Goal: Transaction & Acquisition: Purchase product/service

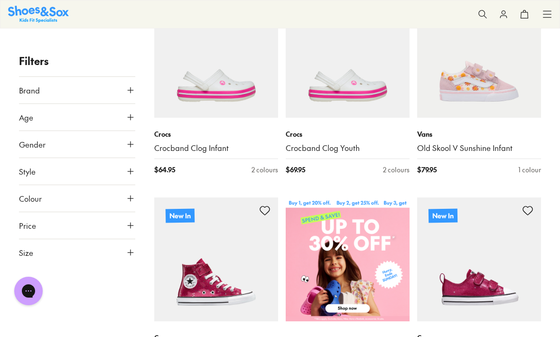
scroll to position [228, 0]
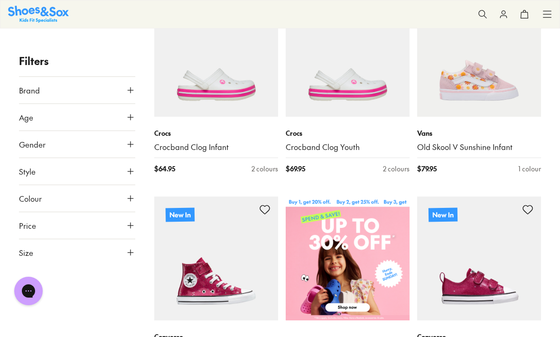
click at [130, 117] on use at bounding box center [131, 117] width 6 height 6
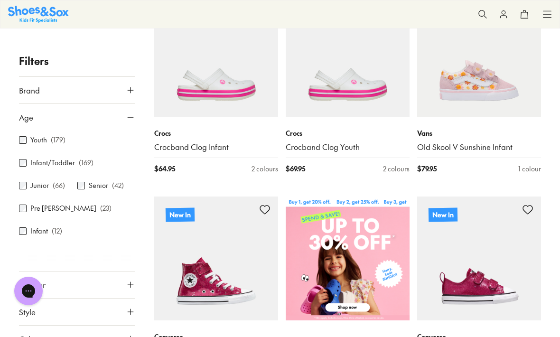
click at [31, 162] on label "Infant/Toddler" at bounding box center [52, 163] width 45 height 10
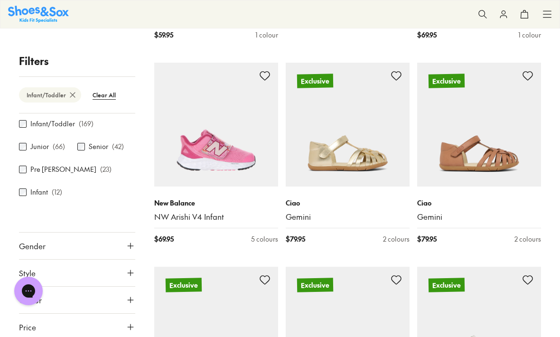
scroll to position [74, 0]
click at [117, 276] on button "Style" at bounding box center [77, 273] width 116 height 27
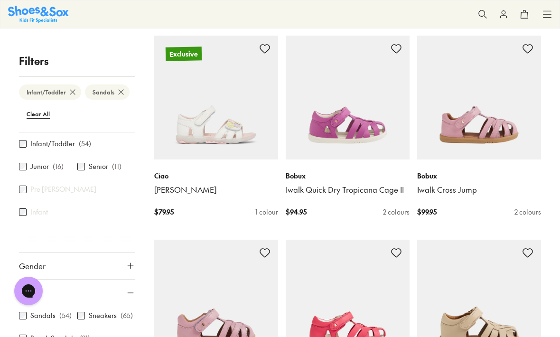
scroll to position [1411, 0]
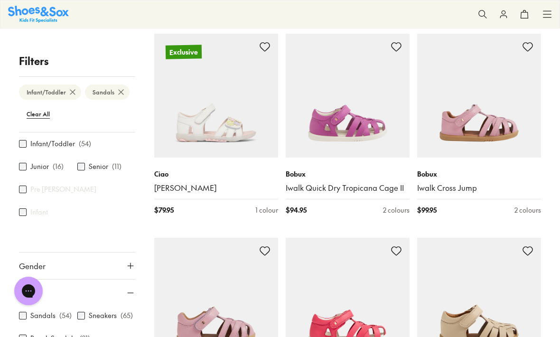
click at [345, 122] on img at bounding box center [348, 96] width 124 height 124
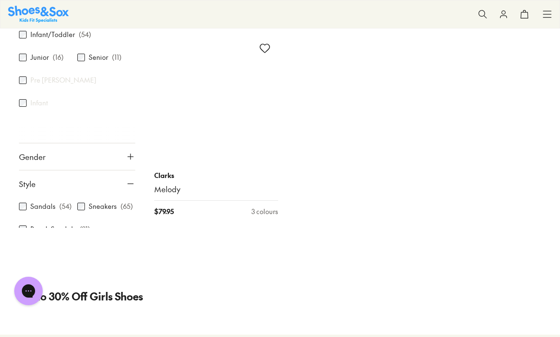
scroll to position [3886, 0]
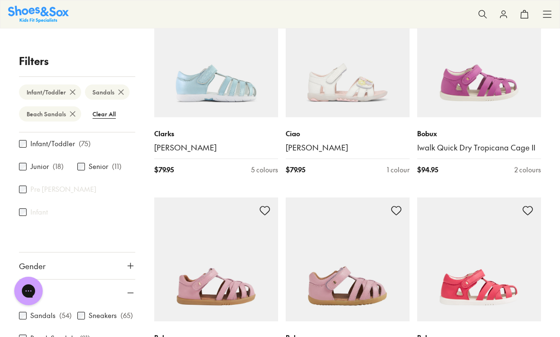
scroll to position [1654, 0]
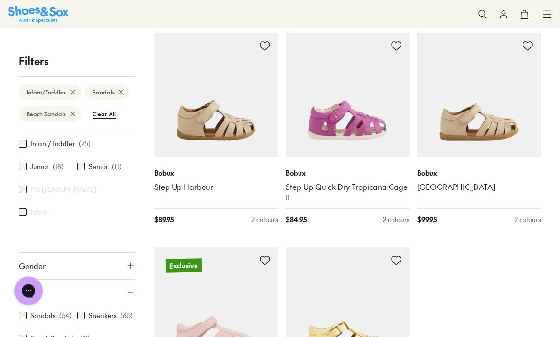
type input "***"
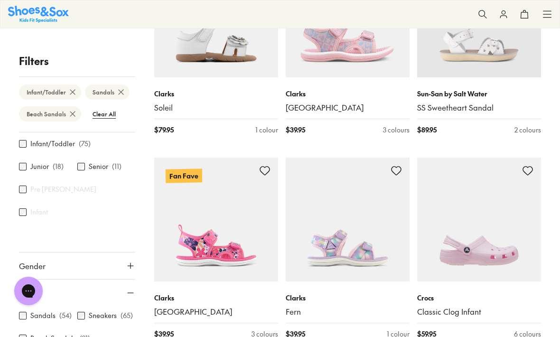
scroll to position [3348, 0]
click at [329, 236] on img at bounding box center [348, 219] width 124 height 124
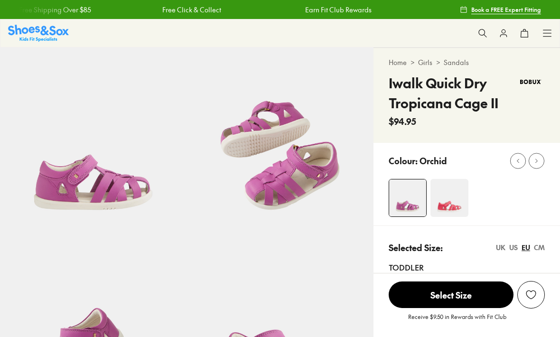
select select "*"
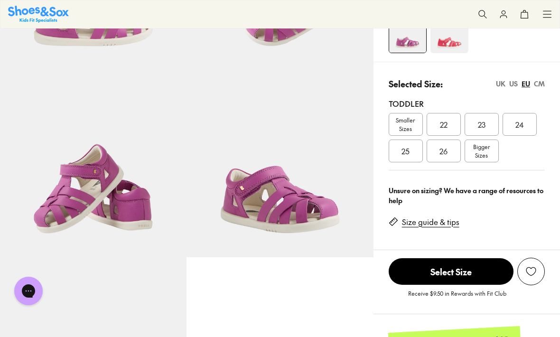
scroll to position [165, 0]
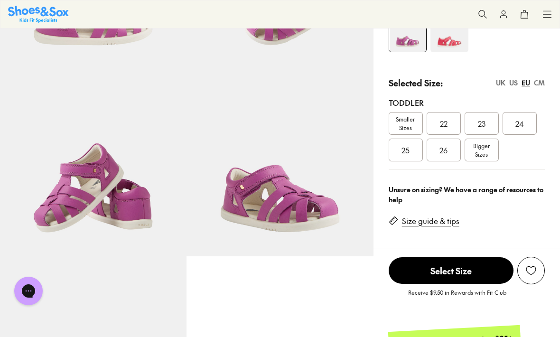
click at [485, 150] on span "Bigger Sizes" at bounding box center [481, 149] width 17 height 17
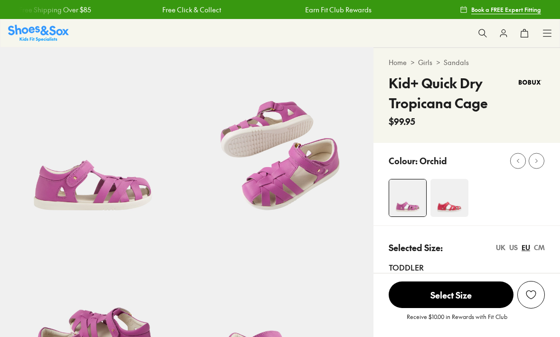
select select "*"
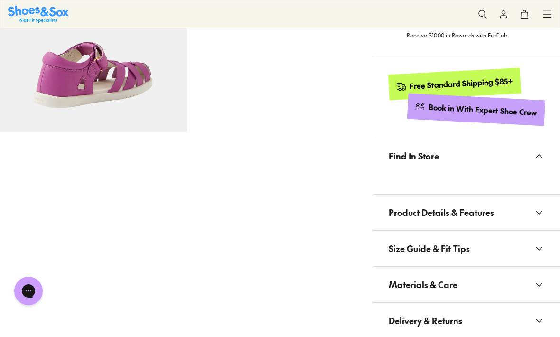
scroll to position [495, 0]
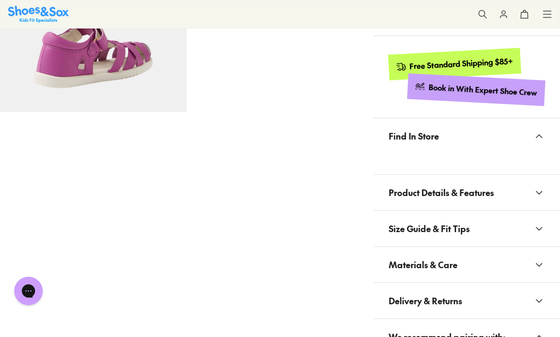
click at [419, 187] on span "Product Details & Features" at bounding box center [441, 192] width 105 height 28
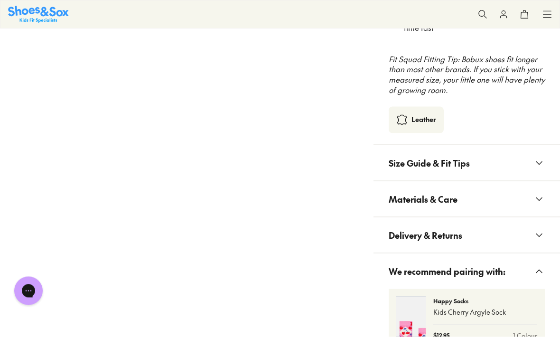
scroll to position [881, 0]
click at [444, 154] on span "Size Guide & Fit Tips" at bounding box center [429, 163] width 81 height 28
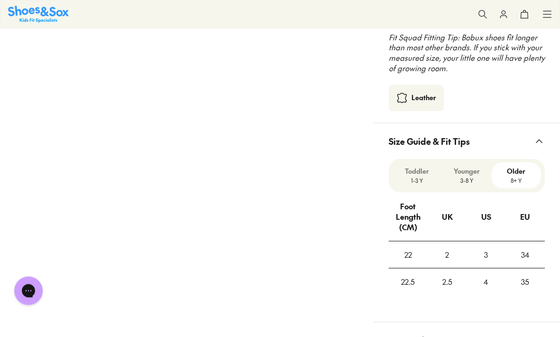
scroll to position [903, 0]
click at [419, 176] on p "1-3 Y" at bounding box center [417, 180] width 42 height 9
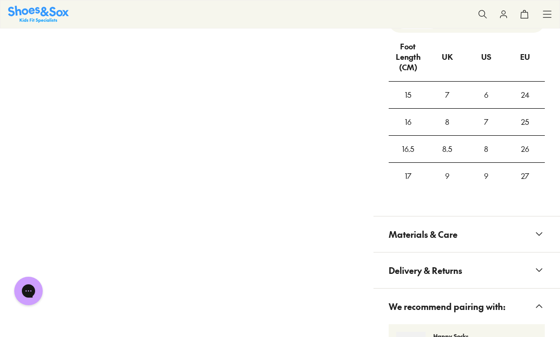
scroll to position [1063, 0]
click at [402, 223] on span "Materials & Care" at bounding box center [423, 234] width 69 height 28
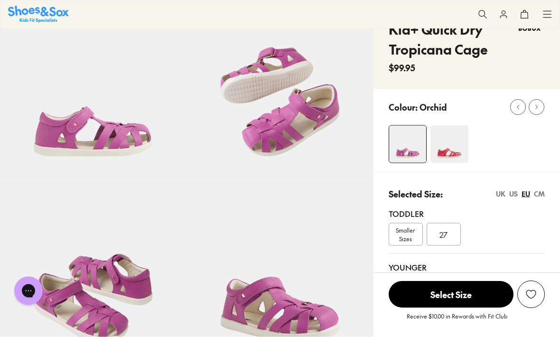
scroll to position [0, 0]
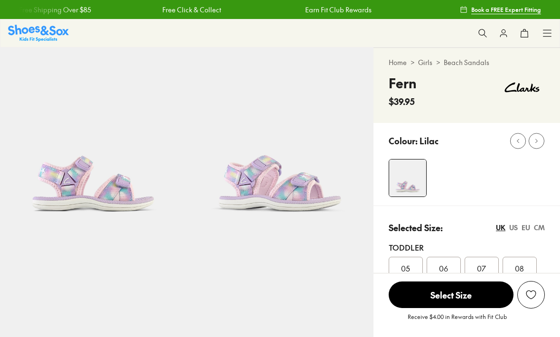
select select "*"
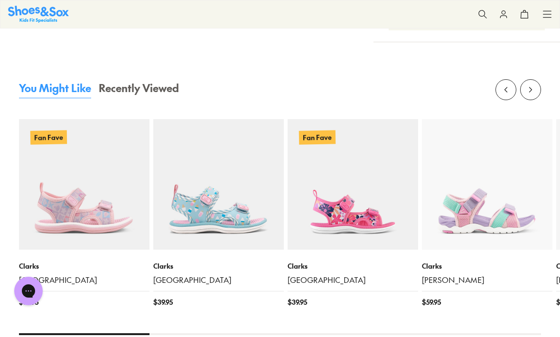
scroll to position [916, 0]
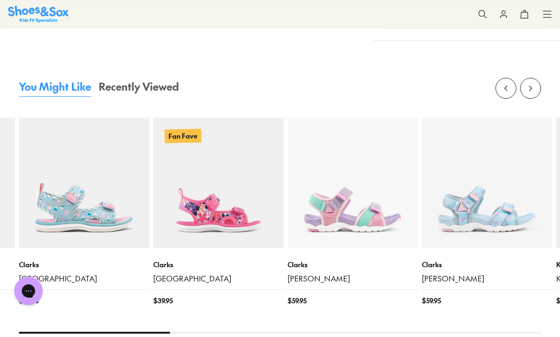
click at [347, 215] on img at bounding box center [353, 183] width 130 height 130
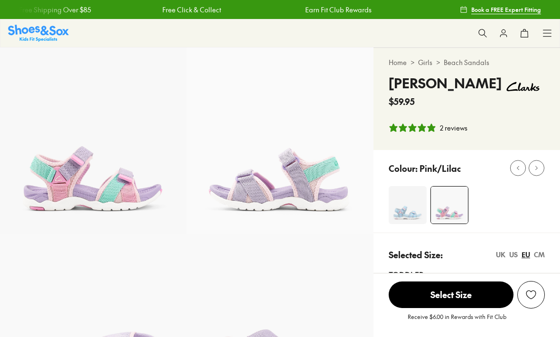
select select "*"
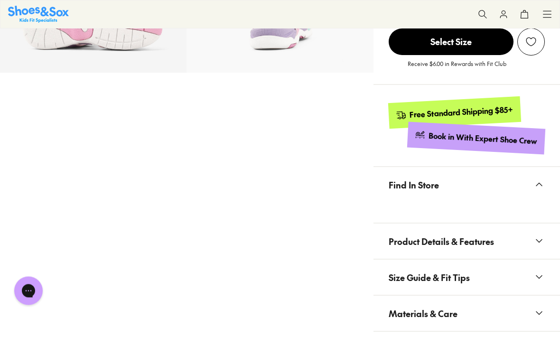
scroll to position [544, 0]
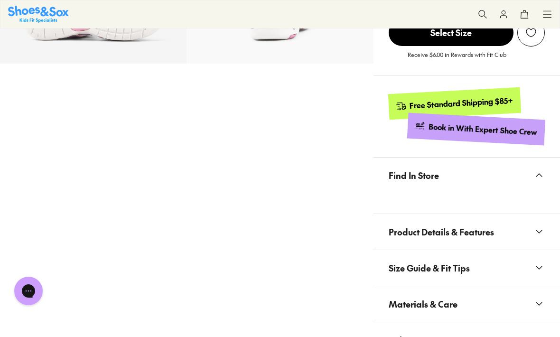
click at [450, 234] on span "Product Details & Features" at bounding box center [441, 232] width 105 height 28
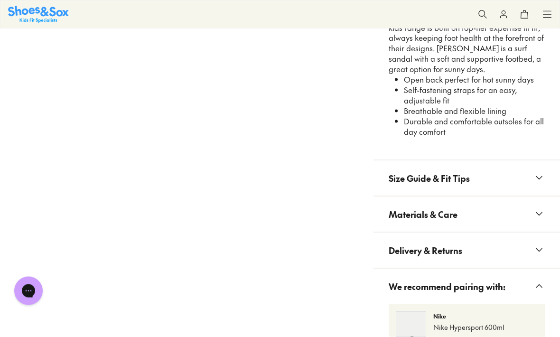
scroll to position [802, 0]
click at [483, 173] on button "Size Guide & Fit Tips" at bounding box center [466, 178] width 186 height 36
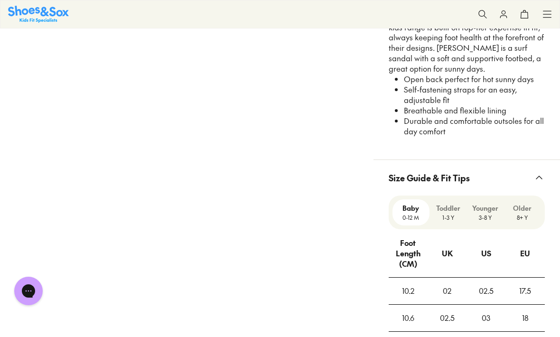
click at [452, 213] on p "1-3 Y" at bounding box center [447, 217] width 29 height 9
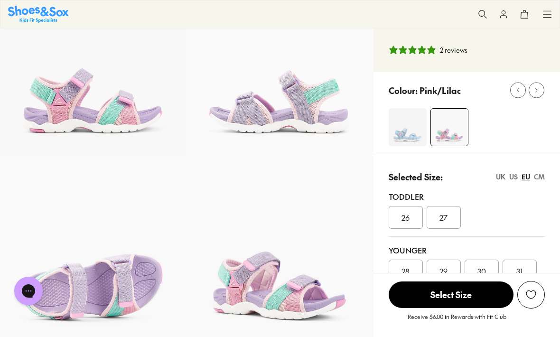
scroll to position [74, 0]
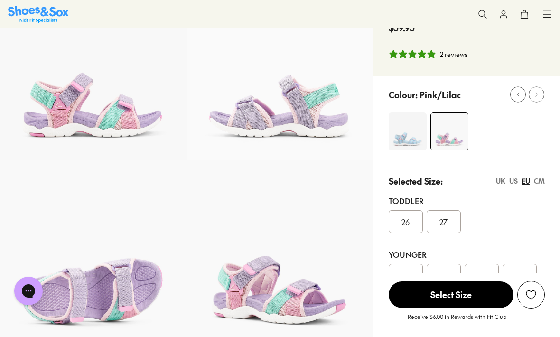
click at [497, 183] on div "UK" at bounding box center [500, 181] width 9 height 10
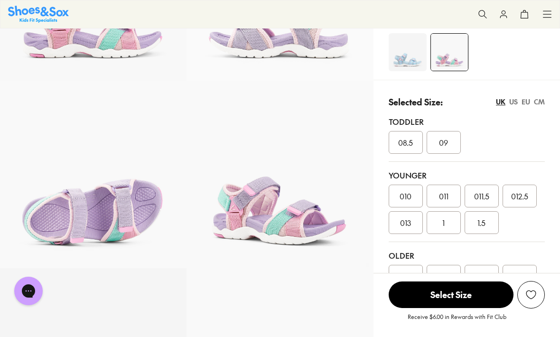
scroll to position [152, 0]
click at [513, 104] on div "US" at bounding box center [513, 102] width 9 height 10
click at [497, 101] on div "UK" at bounding box center [500, 102] width 9 height 10
click at [406, 56] on img at bounding box center [408, 53] width 38 height 38
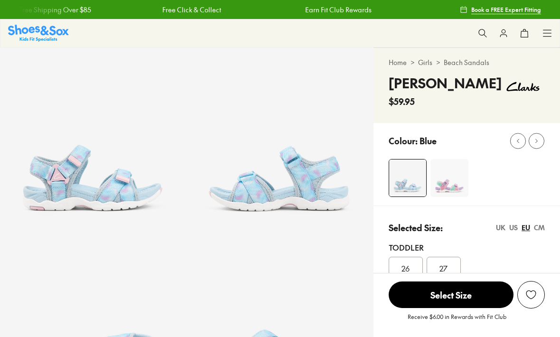
select select "*"
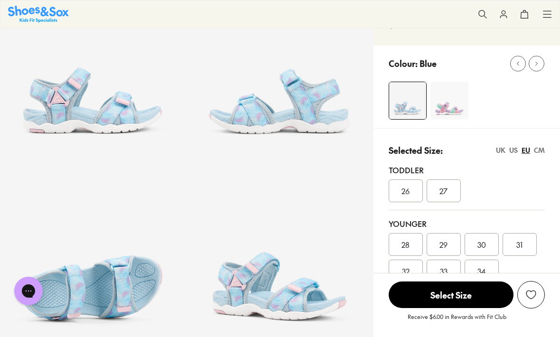
click at [500, 150] on div "UK" at bounding box center [500, 150] width 9 height 10
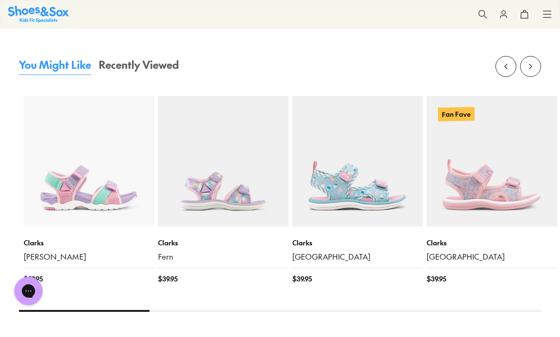
scroll to position [995, 0]
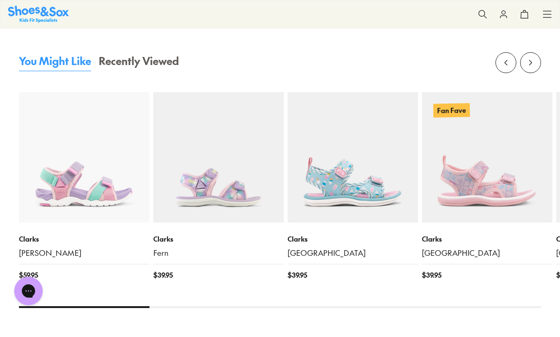
click at [226, 190] on img at bounding box center [218, 157] width 130 height 130
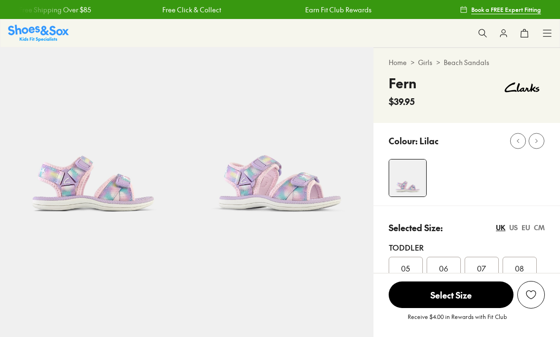
select select "*"
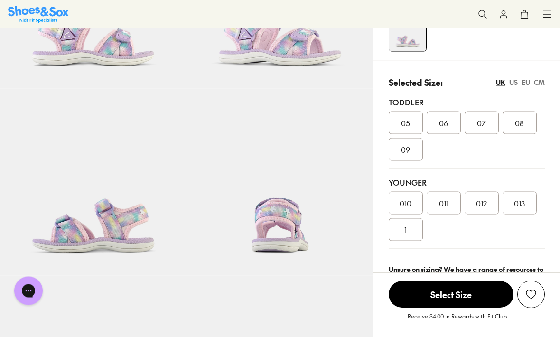
scroll to position [147, 0]
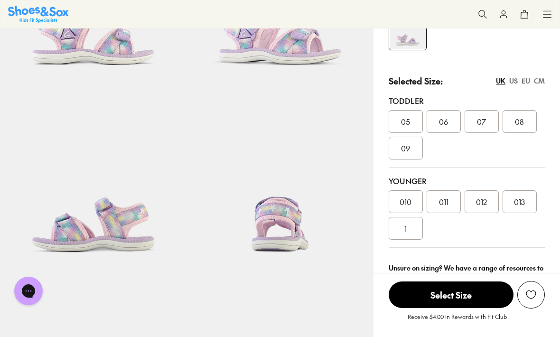
click at [481, 124] on span "07" at bounding box center [481, 121] width 9 height 11
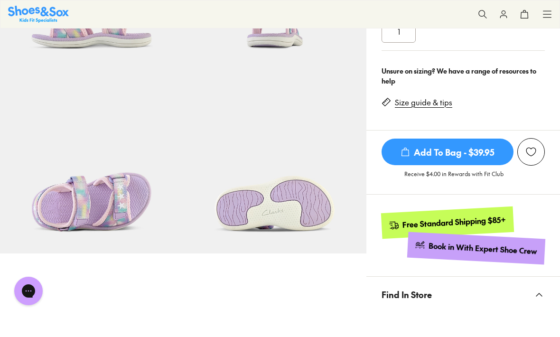
scroll to position [365, 0]
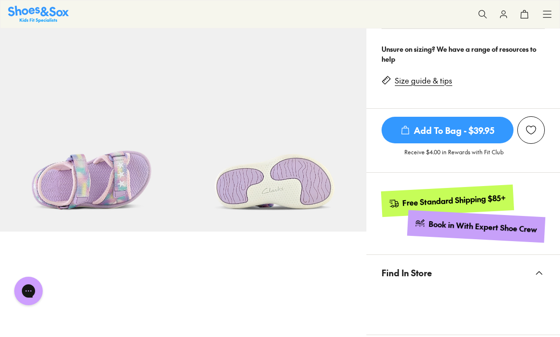
click at [470, 130] on span "Add To Bag - $39.95" at bounding box center [447, 130] width 132 height 27
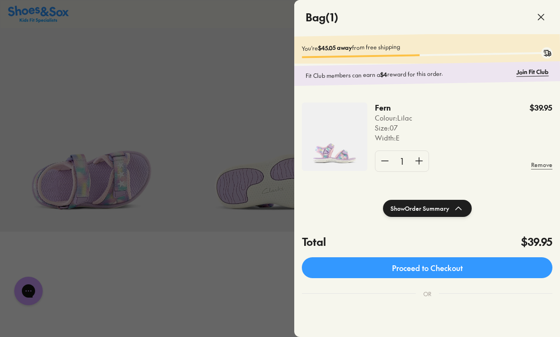
click at [257, 315] on div at bounding box center [280, 168] width 560 height 337
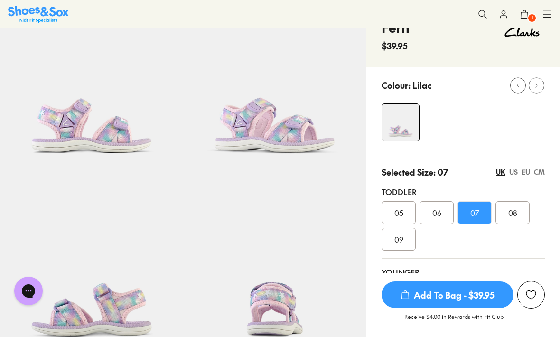
scroll to position [0, 0]
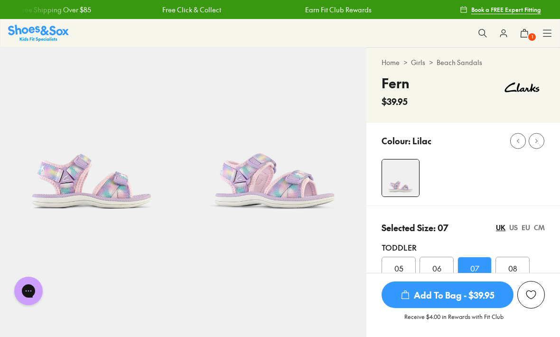
click at [422, 63] on link "Girls" at bounding box center [418, 62] width 14 height 10
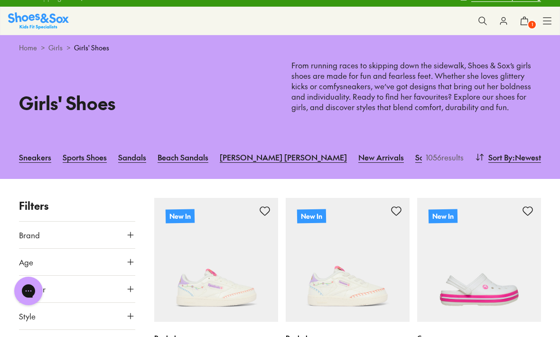
scroll to position [13, 0]
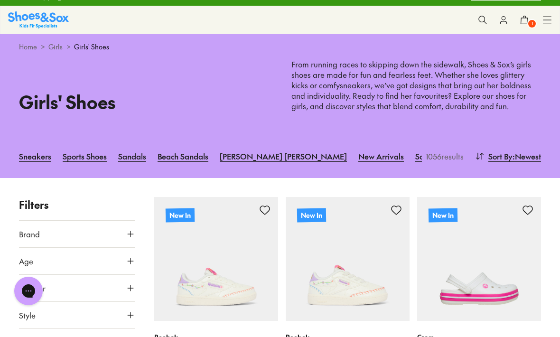
click at [134, 154] on link "Sandals" at bounding box center [132, 156] width 28 height 21
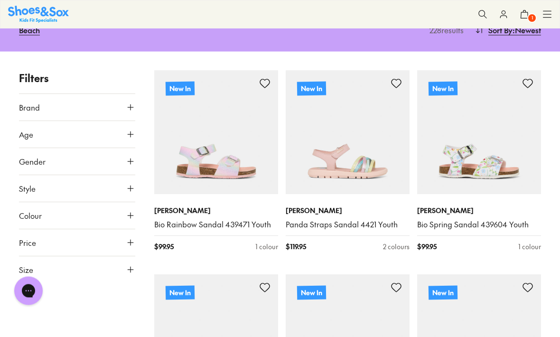
scroll to position [140, 0]
click at [128, 130] on icon at bounding box center [130, 134] width 9 height 9
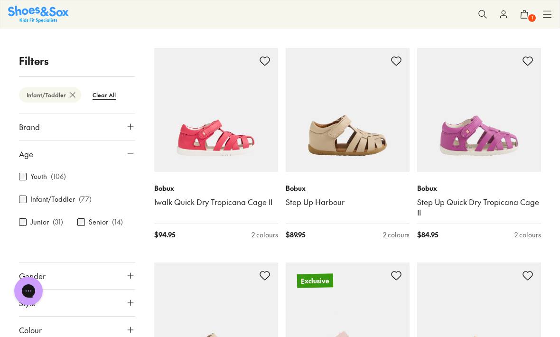
scroll to position [1591, 0]
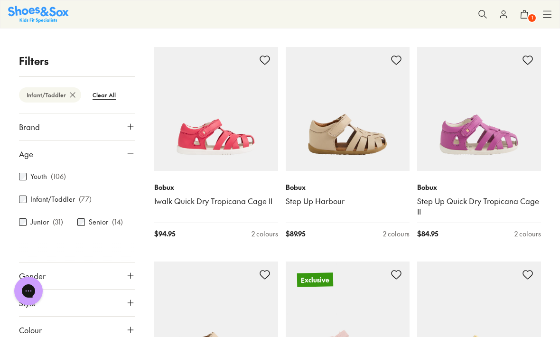
click at [480, 146] on img at bounding box center [479, 109] width 124 height 124
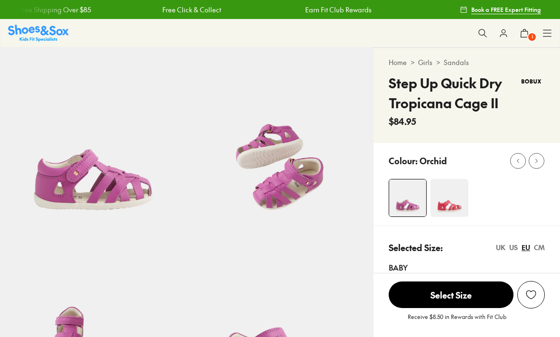
select select "*"
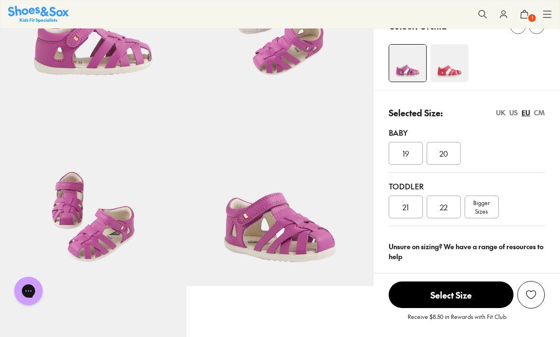
scroll to position [140, 0]
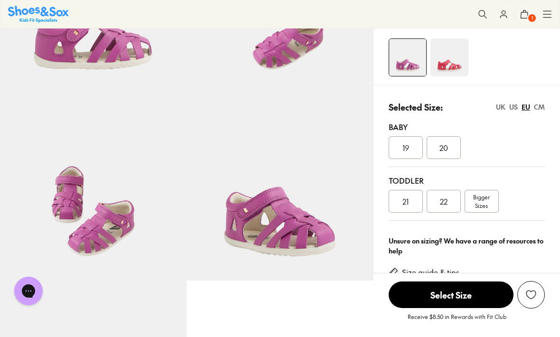
click at [501, 108] on div "UK" at bounding box center [500, 107] width 9 height 10
click at [486, 203] on span "Bigger Sizes" at bounding box center [481, 201] width 17 height 17
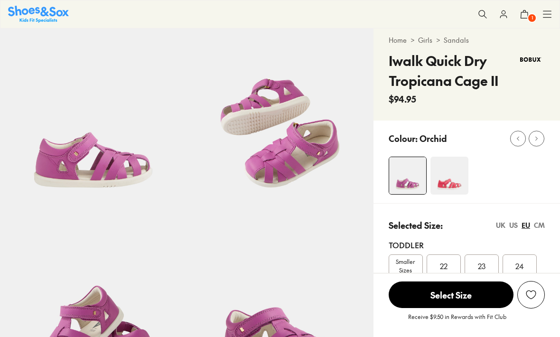
select select "*"
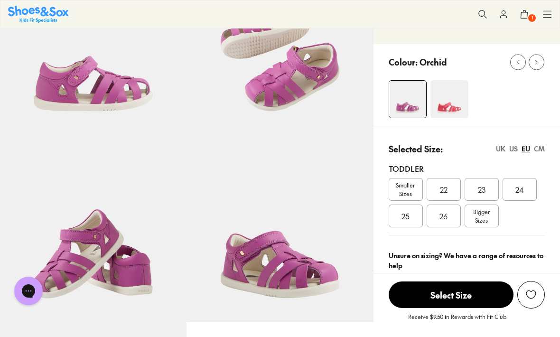
scroll to position [98, 0]
click at [497, 152] on div "UK" at bounding box center [500, 149] width 9 height 10
click at [520, 187] on span "07" at bounding box center [519, 189] width 9 height 11
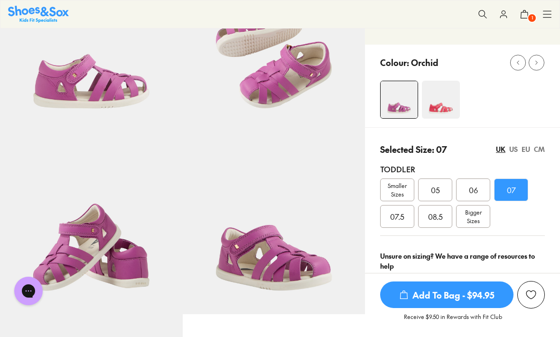
click at [405, 299] on use "submit" at bounding box center [403, 295] width 7 height 8
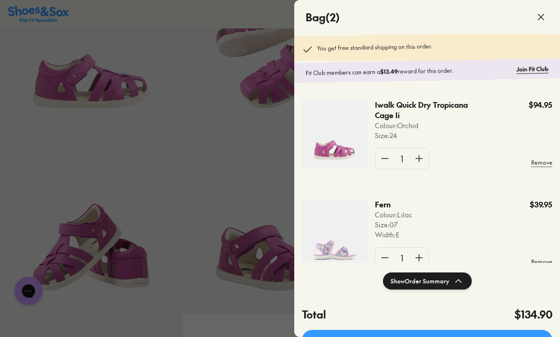
click at [246, 318] on div at bounding box center [280, 168] width 560 height 337
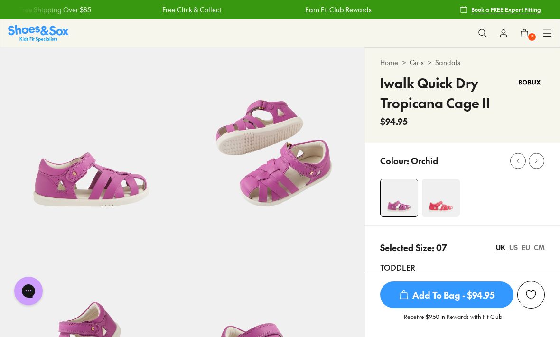
click at [452, 64] on link "Sandals" at bounding box center [447, 62] width 25 height 10
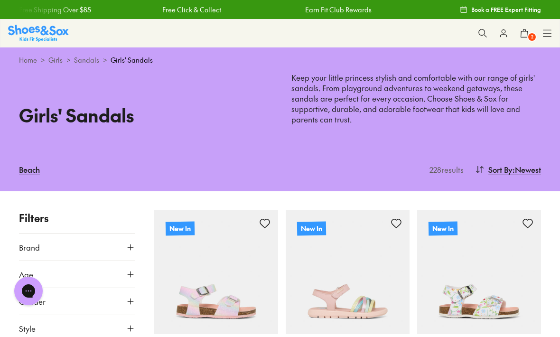
click at [134, 272] on icon at bounding box center [130, 273] width 9 height 9
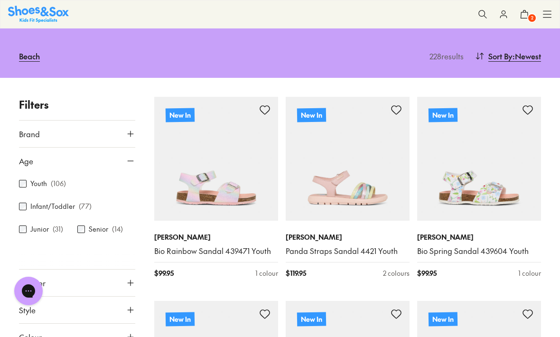
scroll to position [117, 0]
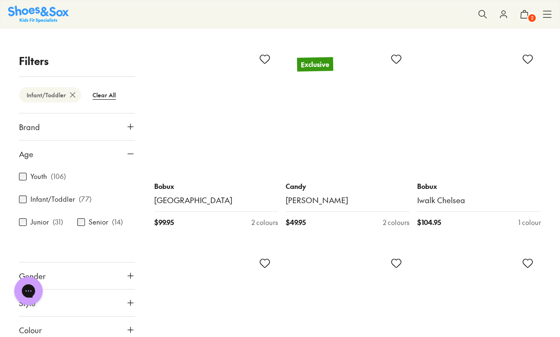
scroll to position [1807, 0]
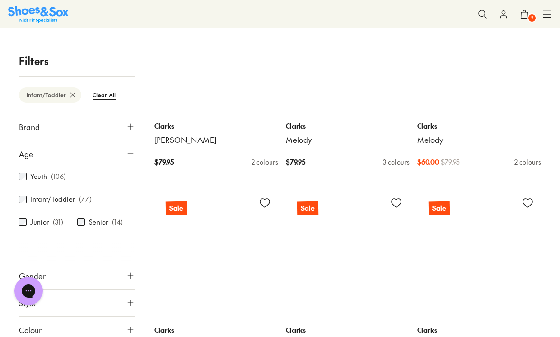
scroll to position [4117, 0]
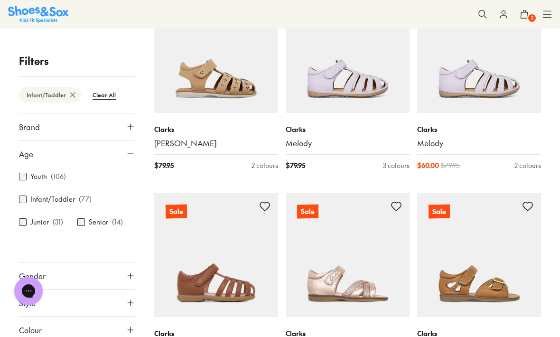
click at [480, 84] on img at bounding box center [479, 51] width 124 height 124
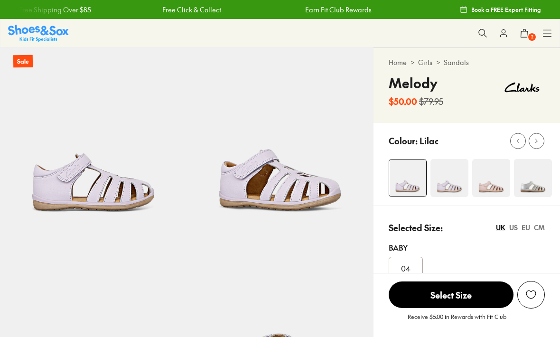
select select "*"
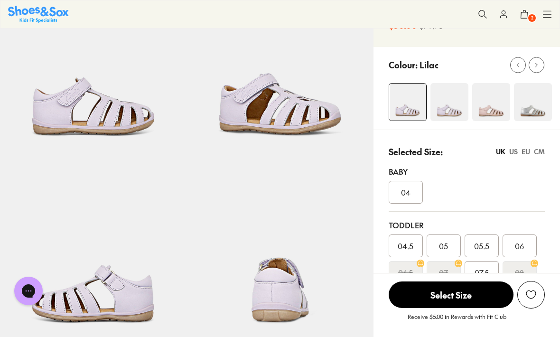
scroll to position [75, 0]
click at [452, 106] on img at bounding box center [449, 103] width 38 height 38
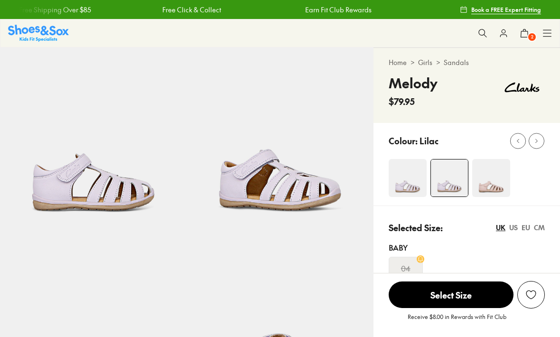
select select "*"
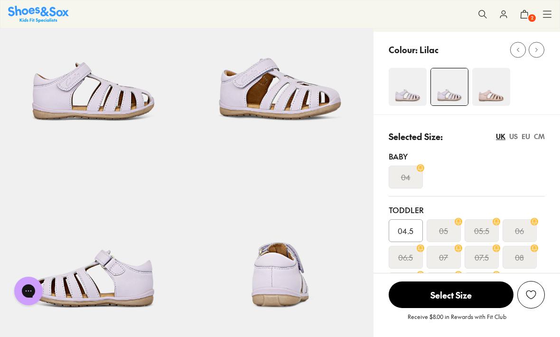
scroll to position [91, 0]
click at [408, 92] on img at bounding box center [408, 87] width 38 height 38
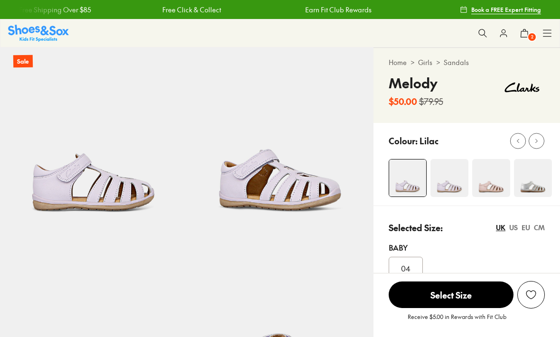
select select "*"
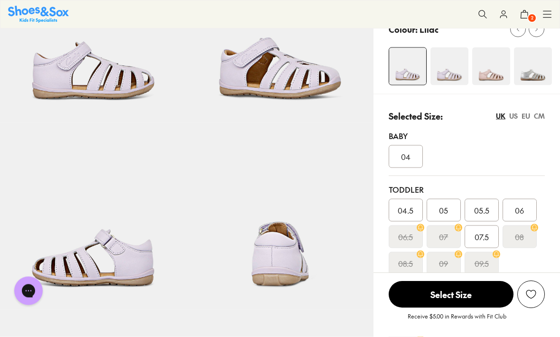
scroll to position [113, 0]
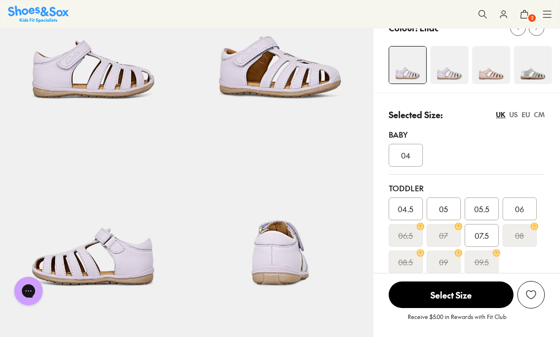
click at [482, 234] on span "07.5" at bounding box center [481, 235] width 14 height 11
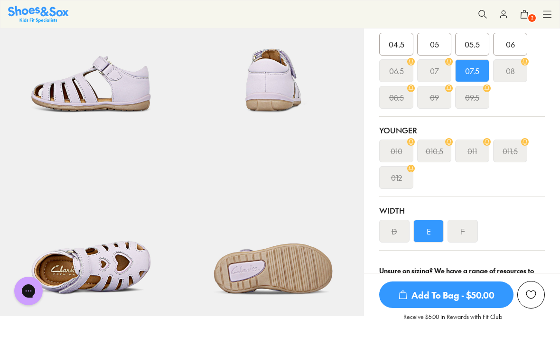
scroll to position [279, 0]
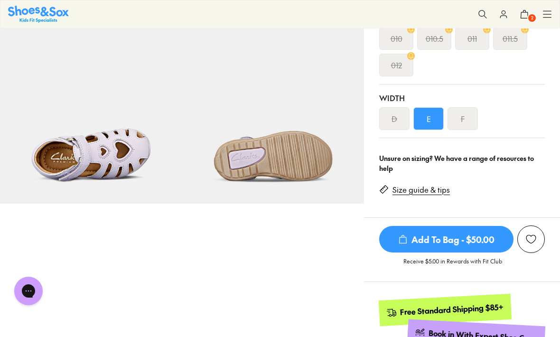
click at [418, 190] on link "Size guide & tips" at bounding box center [420, 190] width 57 height 10
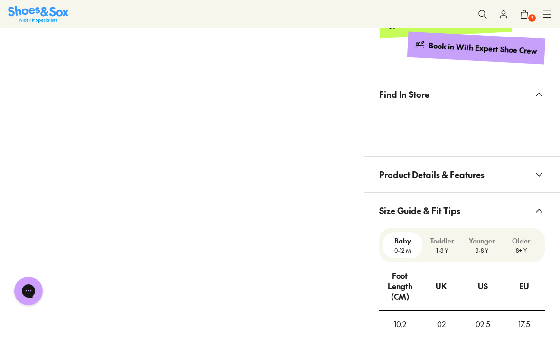
scroll to position [677, 0]
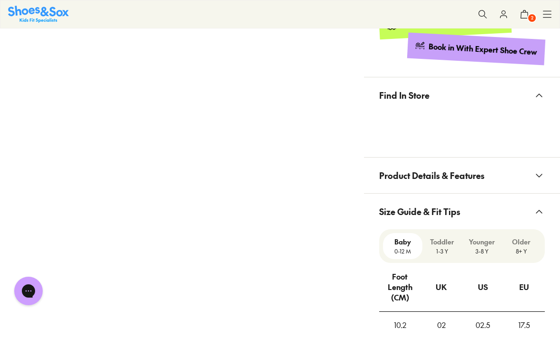
click at [445, 245] on p "Toddler" at bounding box center [442, 242] width 32 height 10
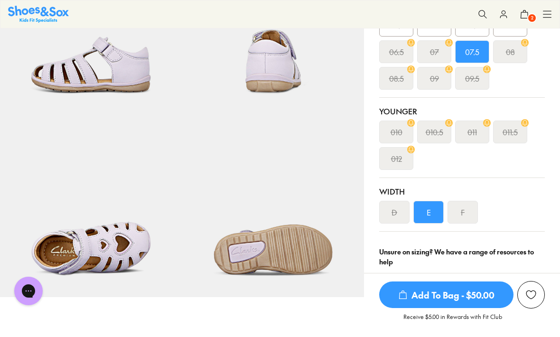
scroll to position [296, 0]
click at [447, 308] on span "Add To Bag - $50.00" at bounding box center [446, 294] width 134 height 27
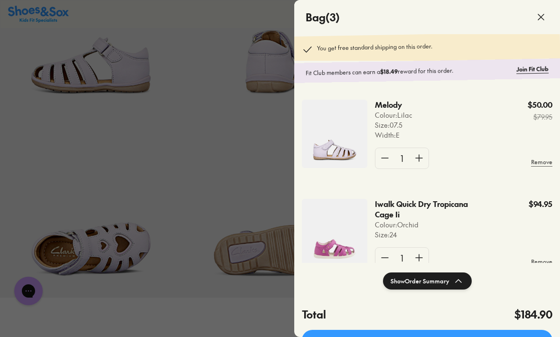
click at [240, 307] on div at bounding box center [280, 168] width 560 height 337
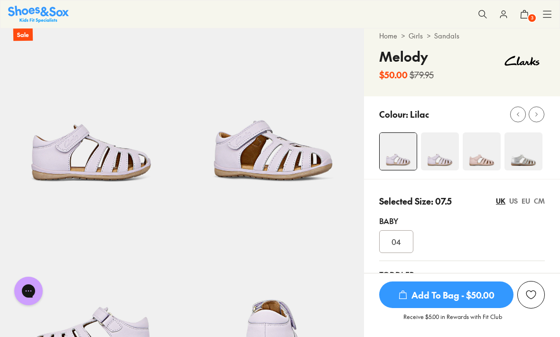
scroll to position [0, 0]
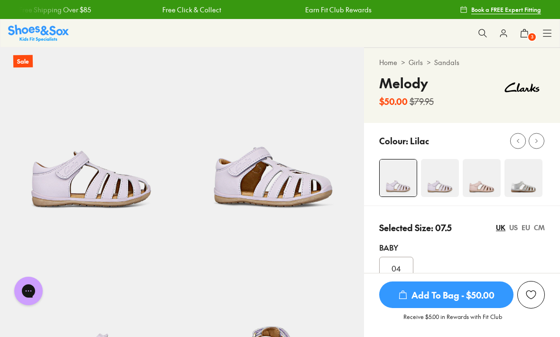
click at [450, 62] on link "Sandals" at bounding box center [446, 62] width 25 height 10
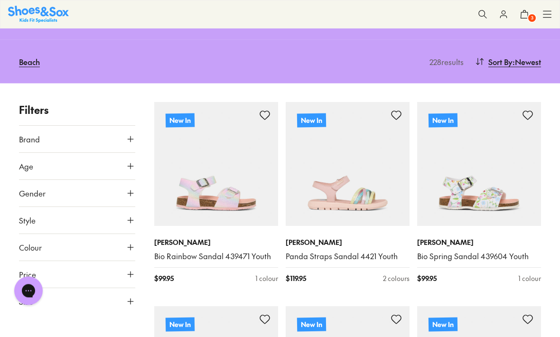
scroll to position [111, 0]
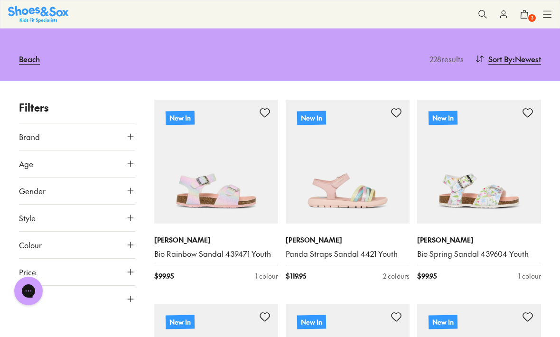
click at [130, 162] on icon at bounding box center [130, 163] width 9 height 9
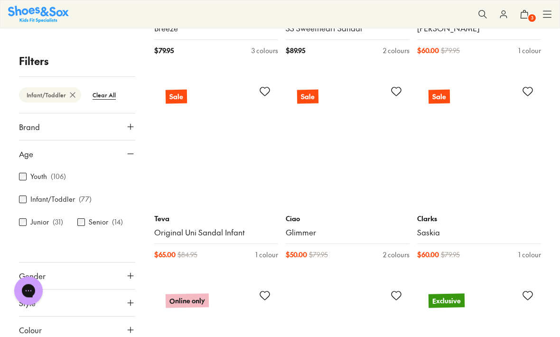
scroll to position [3621, 0]
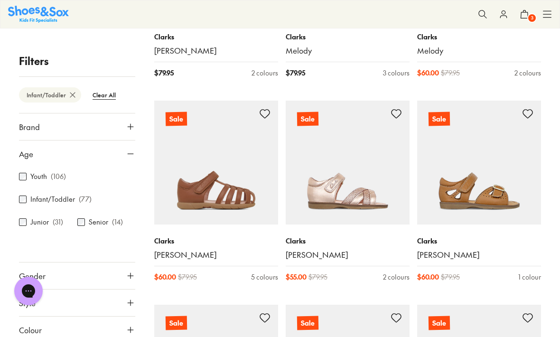
scroll to position [4209, 0]
click at [489, 178] on img at bounding box center [479, 163] width 124 height 124
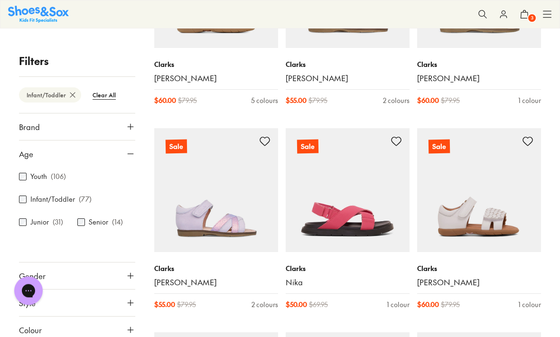
scroll to position [4385, 0]
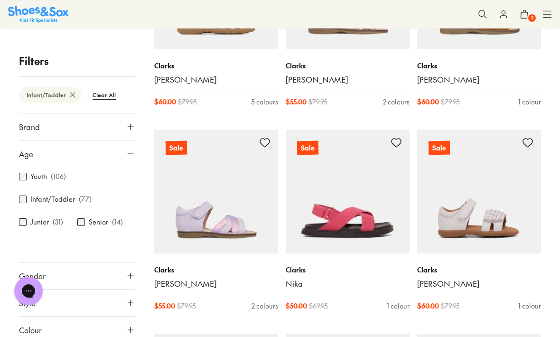
click at [227, 206] on img at bounding box center [216, 192] width 124 height 124
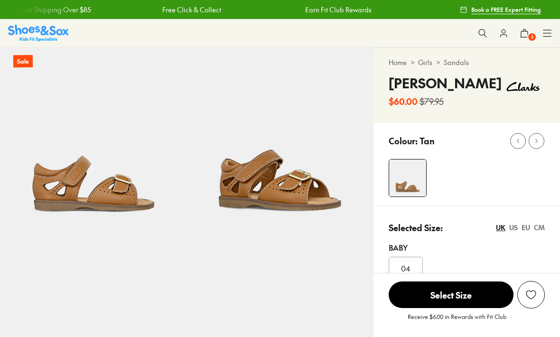
select select "*"
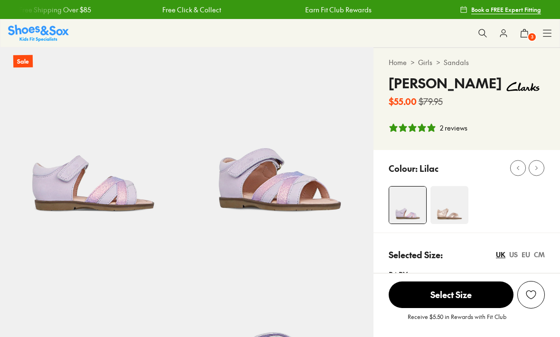
select select "*"
click at [448, 210] on img at bounding box center [449, 205] width 38 height 38
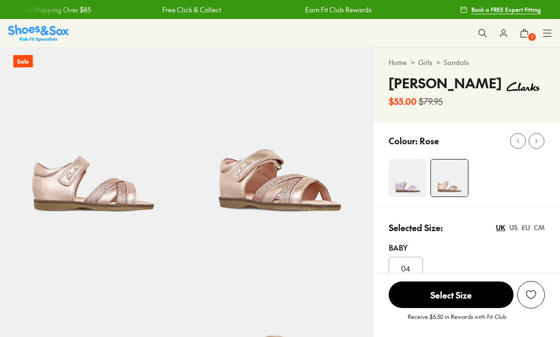
select select "*"
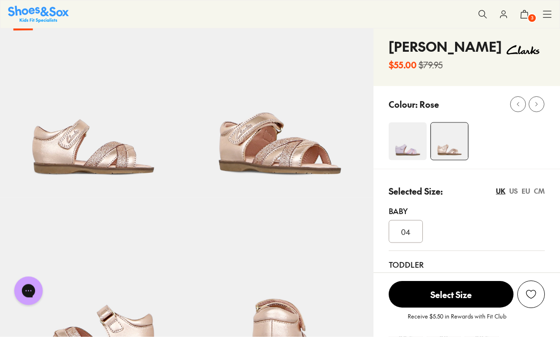
scroll to position [26, 0]
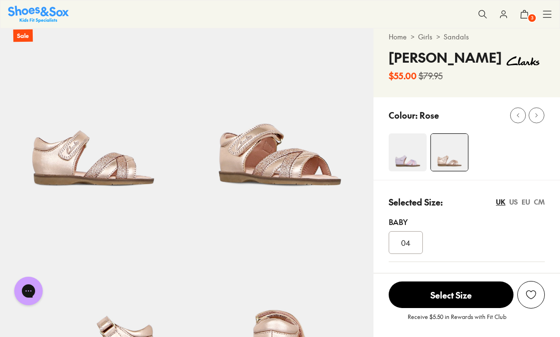
click at [411, 153] on img at bounding box center [408, 152] width 38 height 38
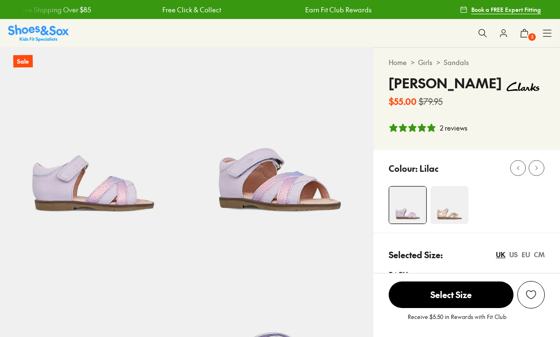
select select "*"
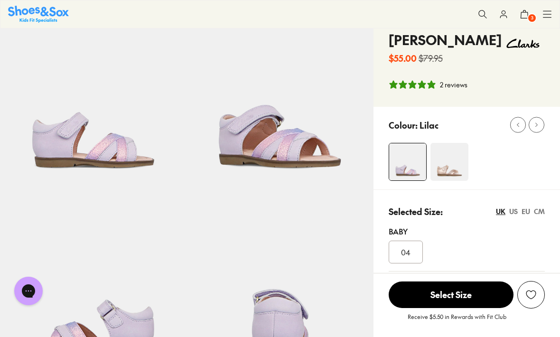
scroll to position [39, 0]
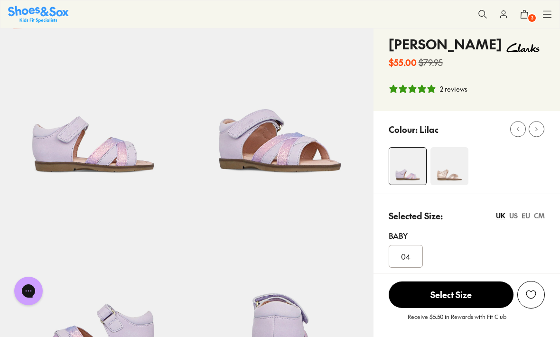
click at [447, 172] on img at bounding box center [449, 166] width 38 height 38
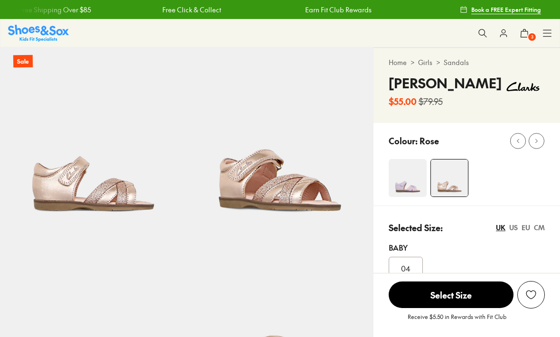
select select "*"
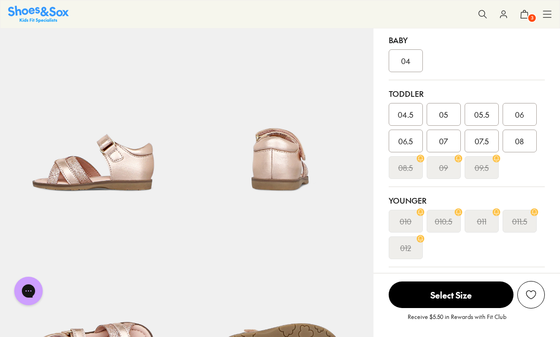
scroll to position [203, 0]
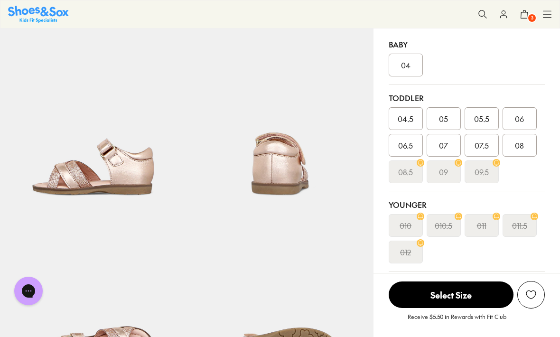
click at [450, 148] on div "07" at bounding box center [444, 145] width 34 height 23
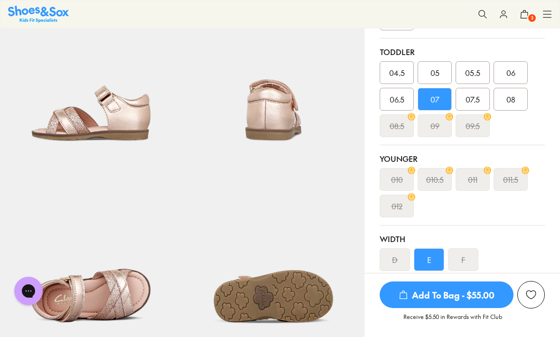
scroll to position [250, 0]
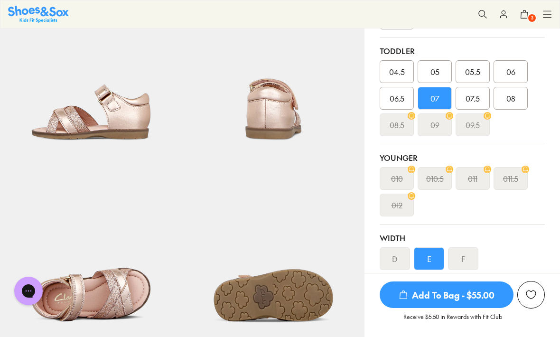
click at [447, 308] on span "Add To Bag - $55.00" at bounding box center [447, 294] width 134 height 27
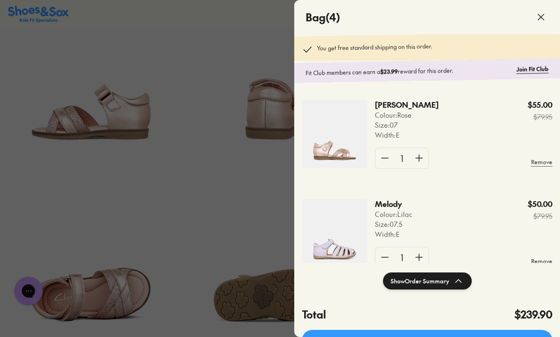
click at [223, 260] on div at bounding box center [280, 168] width 560 height 337
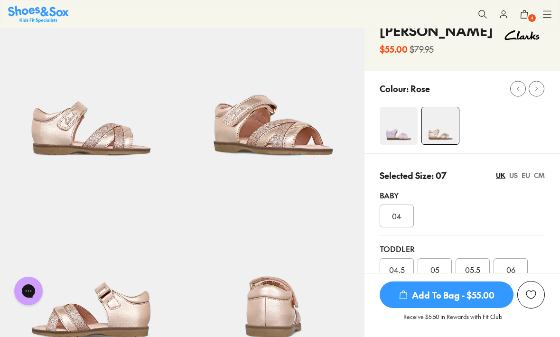
scroll to position [0, 0]
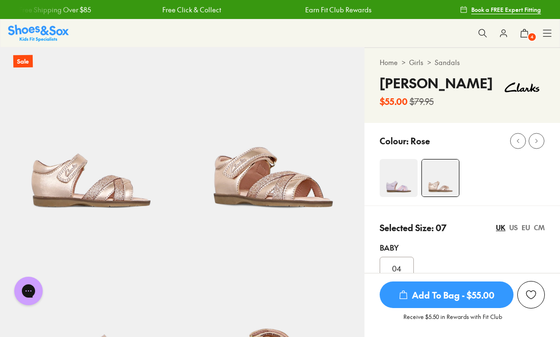
click at [451, 66] on link "Sandals" at bounding box center [447, 62] width 25 height 10
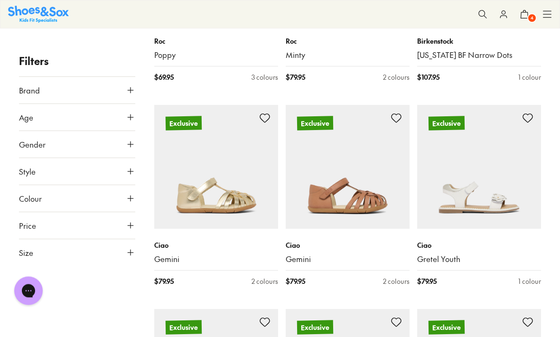
scroll to position [1136, 0]
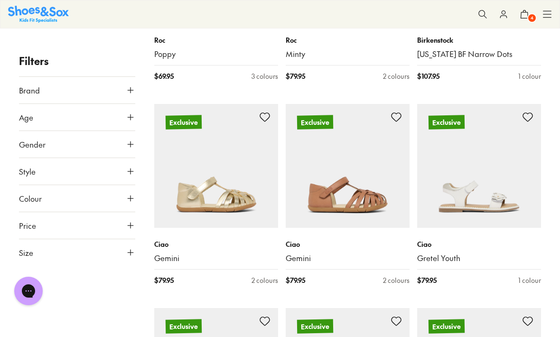
click at [131, 119] on icon at bounding box center [130, 116] width 9 height 9
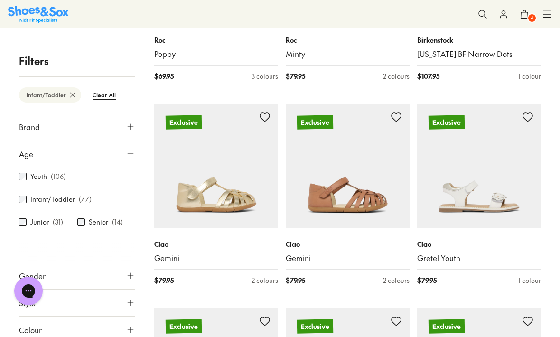
scroll to position [81, 0]
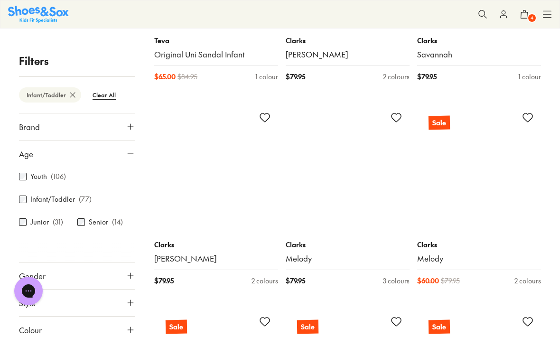
scroll to position [4003, 0]
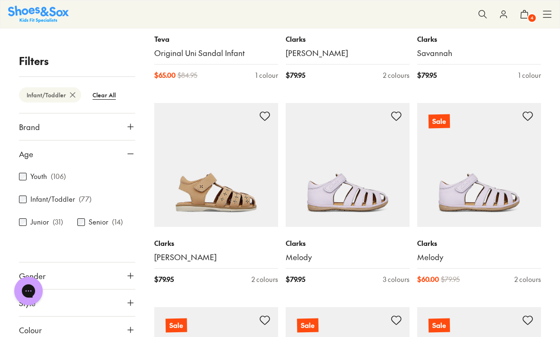
click at [226, 173] on img at bounding box center [216, 165] width 124 height 124
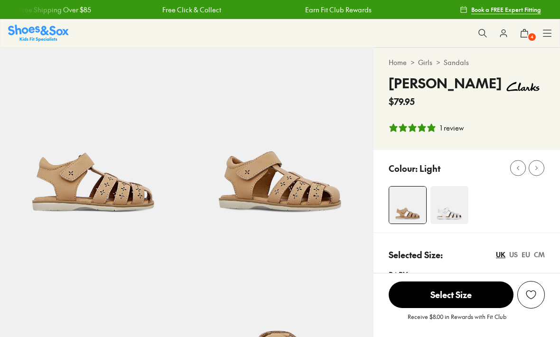
select select "*"
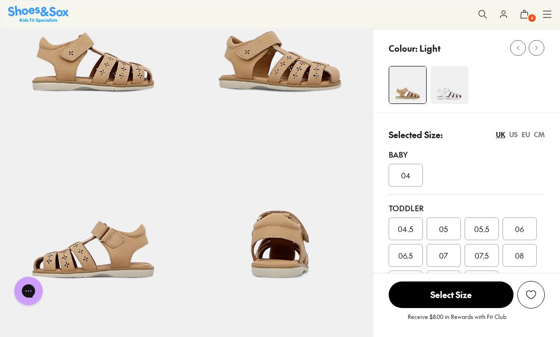
scroll to position [102, 0]
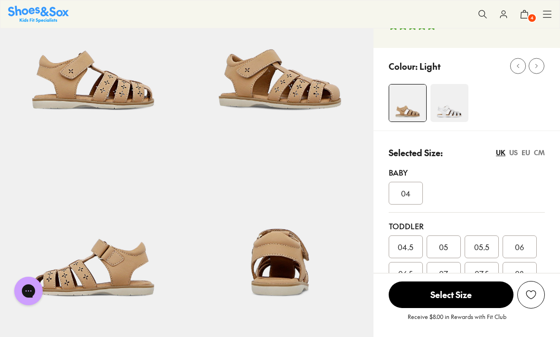
click at [450, 111] on img at bounding box center [449, 103] width 38 height 38
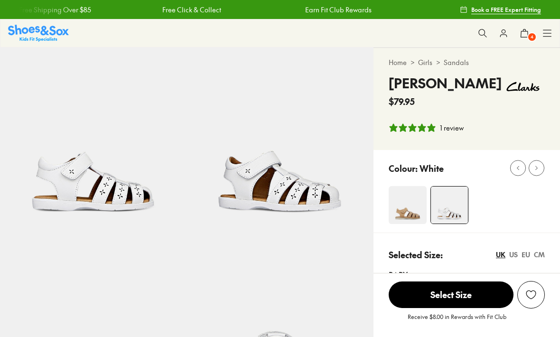
select select "*"
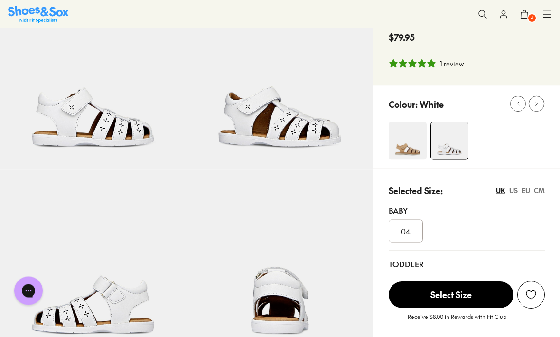
scroll to position [19, 0]
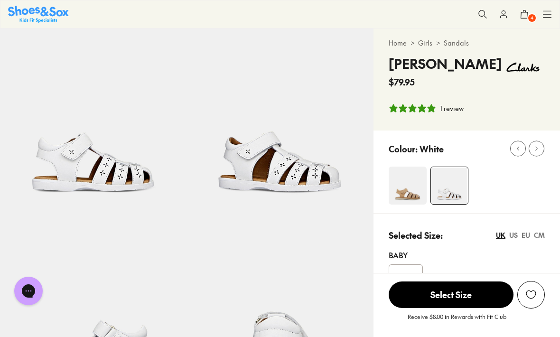
click at [409, 183] on img at bounding box center [408, 186] width 38 height 38
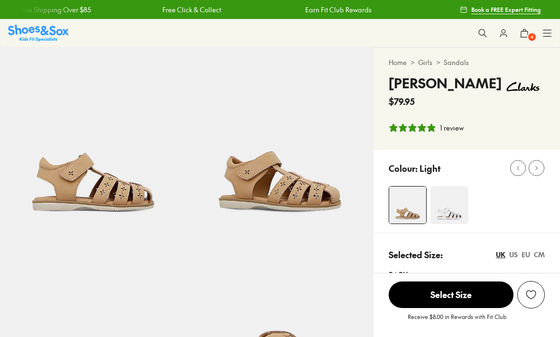
select select "*"
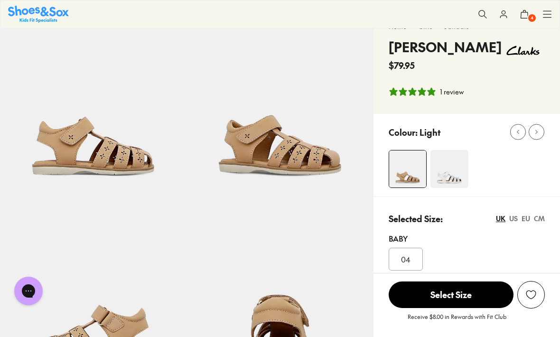
scroll to position [19, 0]
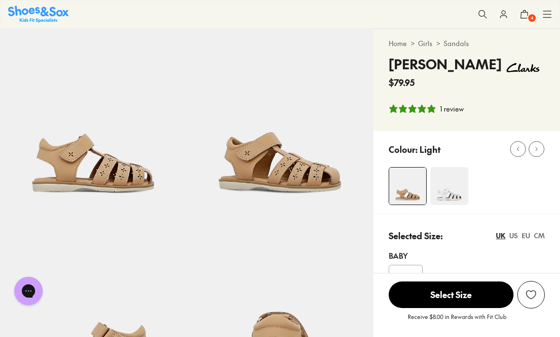
click at [448, 189] on img at bounding box center [449, 186] width 38 height 38
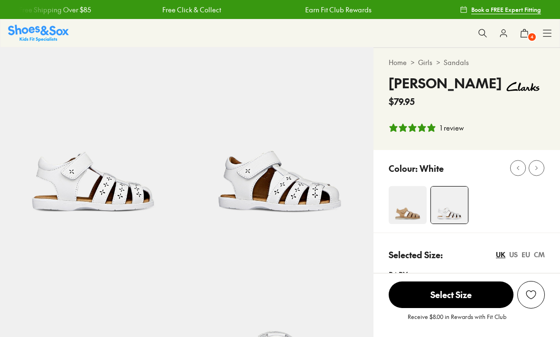
select select "*"
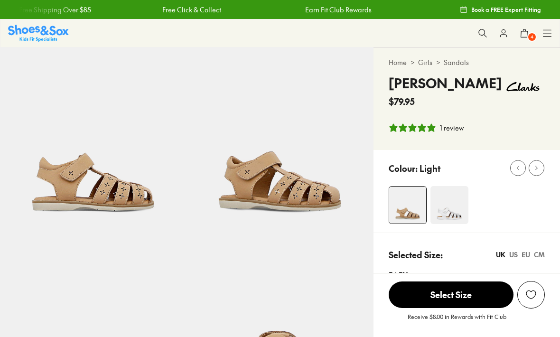
select select "*"
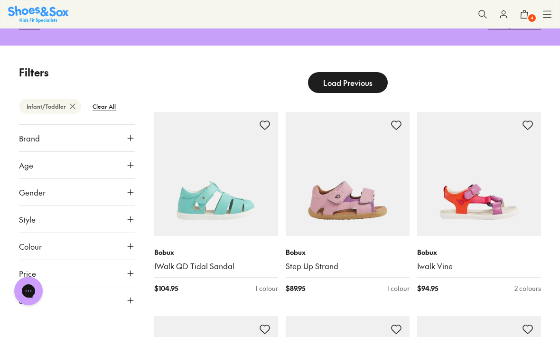
click at [123, 165] on button "Age" at bounding box center [77, 165] width 116 height 27
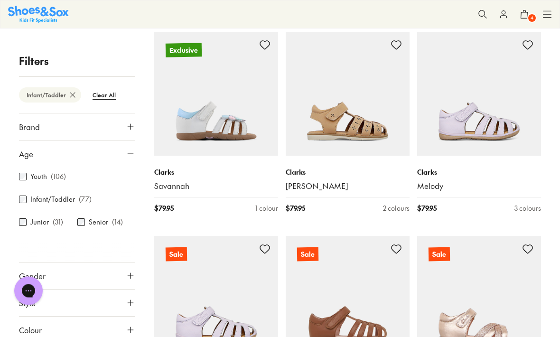
scroll to position [1869, 0]
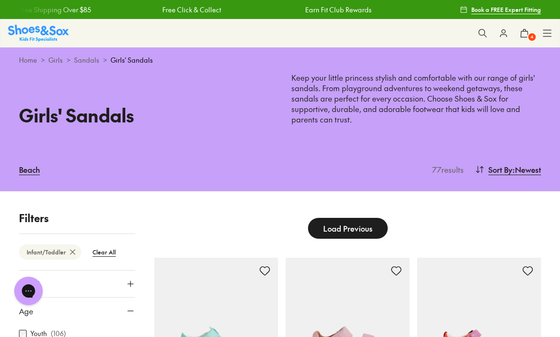
click at [345, 225] on span "Load Previous" at bounding box center [347, 228] width 49 height 11
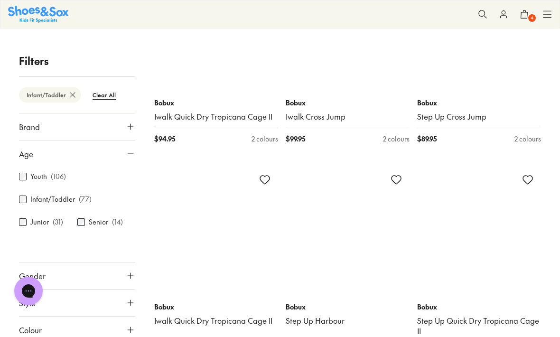
scroll to position [1472, 0]
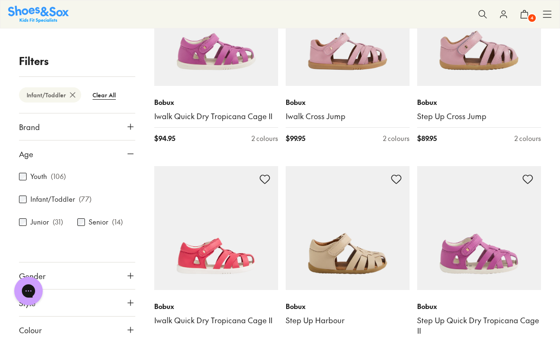
click at [475, 252] on img at bounding box center [479, 228] width 124 height 124
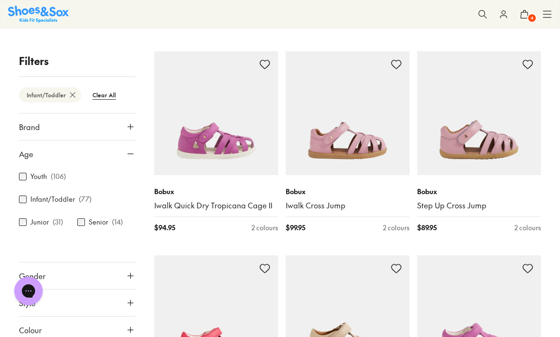
scroll to position [1378, 0]
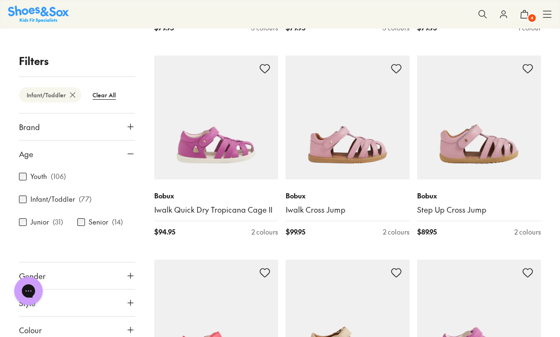
click at [216, 146] on img at bounding box center [216, 118] width 124 height 124
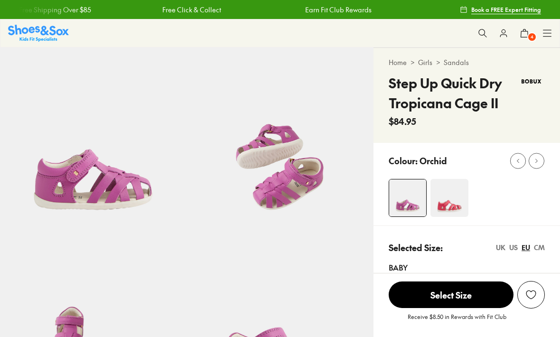
select select "*"
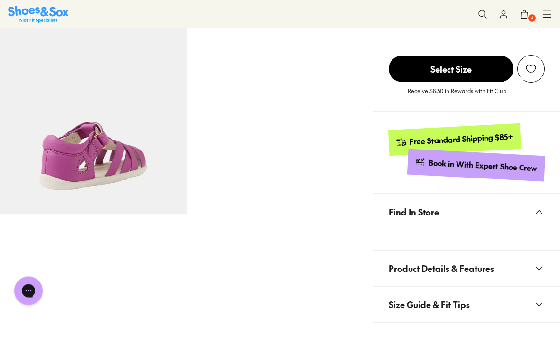
scroll to position [396, 0]
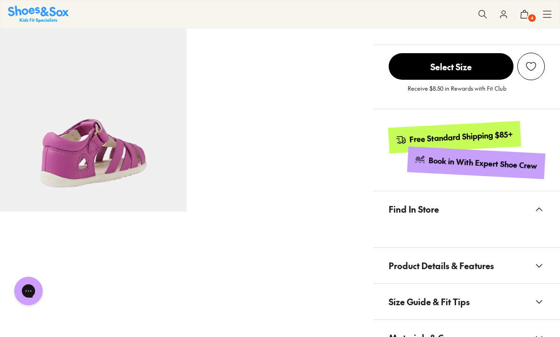
click at [407, 263] on span "Product Details & Features" at bounding box center [441, 265] width 105 height 28
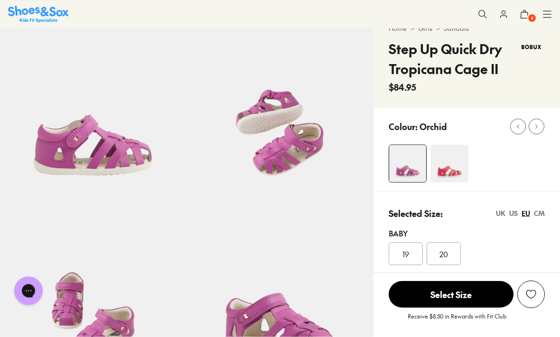
scroll to position [0, 0]
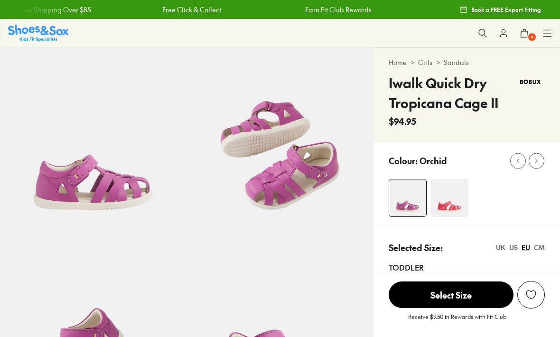
select select "*"
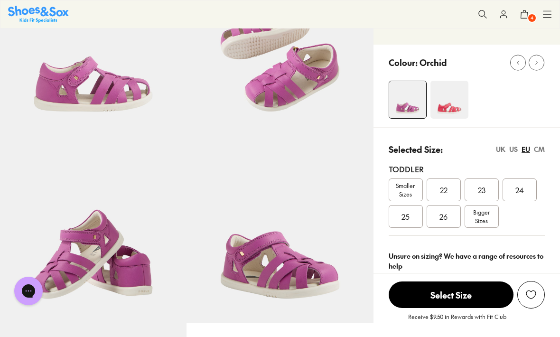
scroll to position [108, 0]
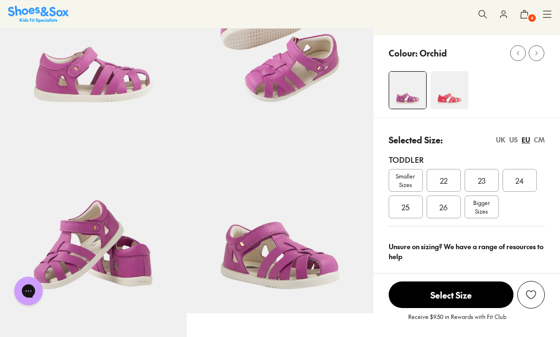
click at [498, 143] on div "UK" at bounding box center [500, 140] width 9 height 10
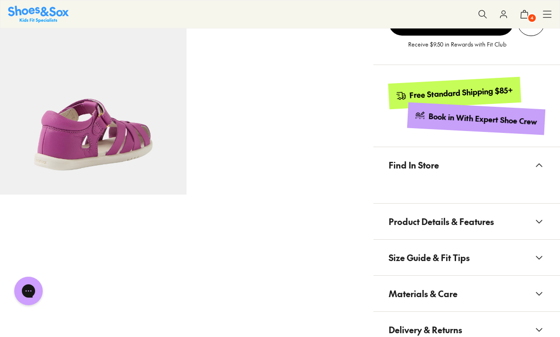
click at [417, 219] on span "Product Details & Features" at bounding box center [441, 221] width 105 height 28
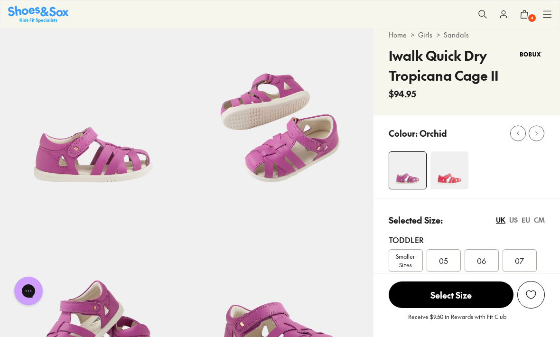
scroll to position [0, 0]
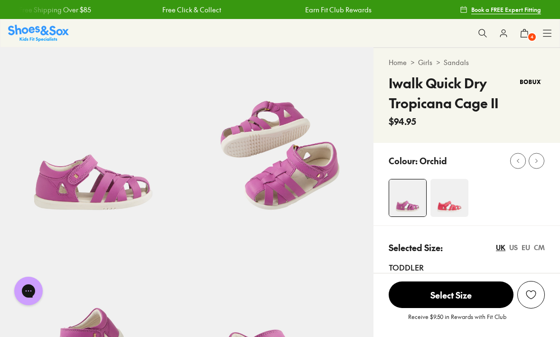
click at [526, 35] on icon at bounding box center [524, 32] width 9 height 9
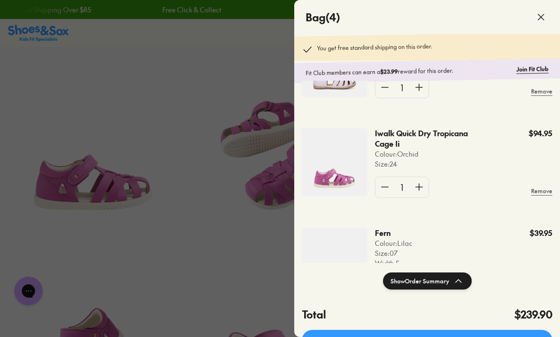
scroll to position [169, 0]
click at [235, 265] on div at bounding box center [280, 168] width 560 height 337
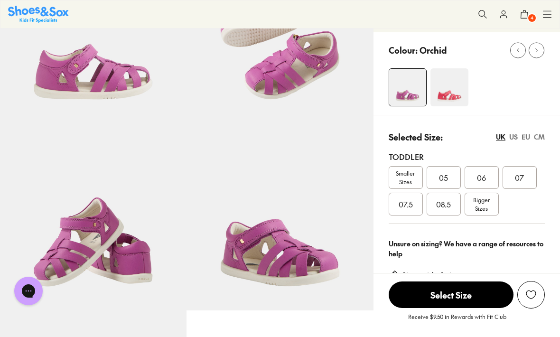
scroll to position [111, 0]
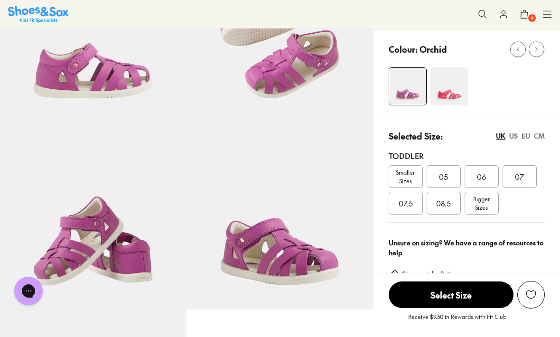
click at [521, 177] on span "07" at bounding box center [519, 176] width 9 height 11
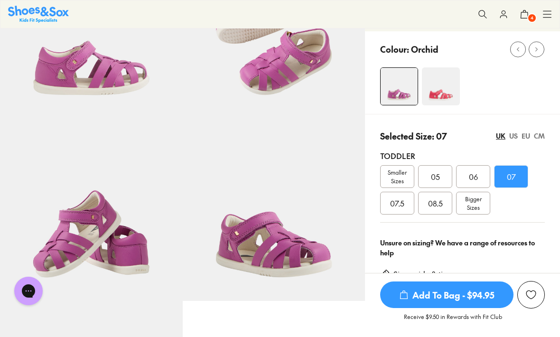
click at [451, 308] on span "Add To Bag - $94.95" at bounding box center [446, 294] width 133 height 27
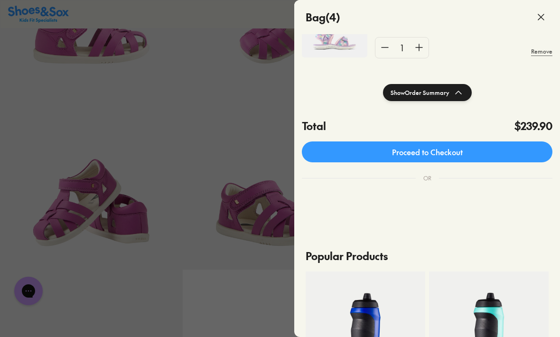
scroll to position [186, 0]
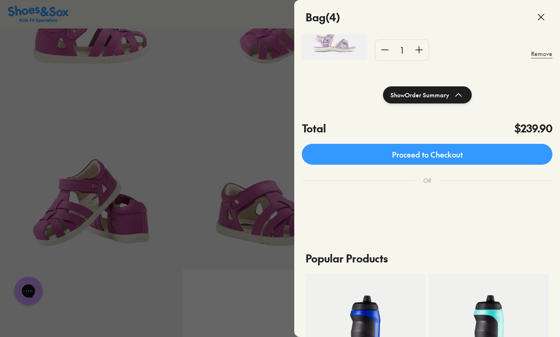
click at [458, 154] on link "Proceed to Checkout" at bounding box center [427, 154] width 251 height 21
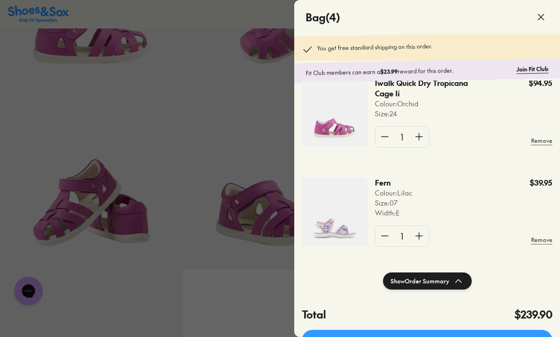
scroll to position [0, 0]
click at [238, 159] on div at bounding box center [280, 168] width 560 height 337
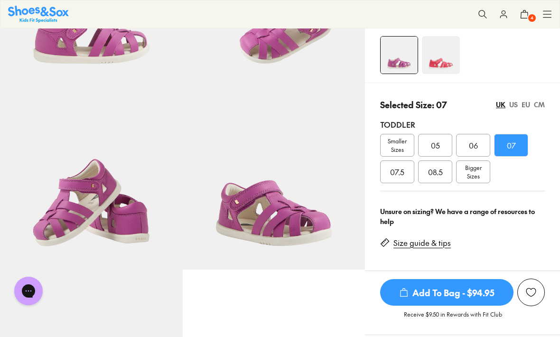
click at [505, 17] on icon at bounding box center [503, 13] width 9 height 9
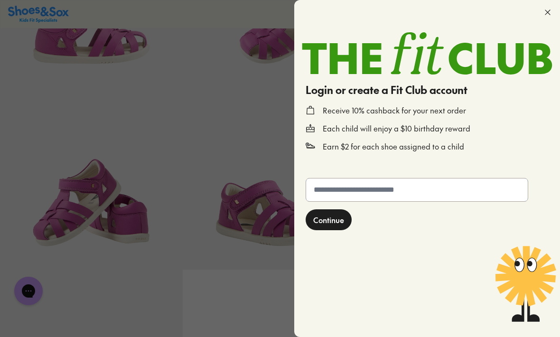
click at [402, 192] on input "text" at bounding box center [417, 189] width 222 height 23
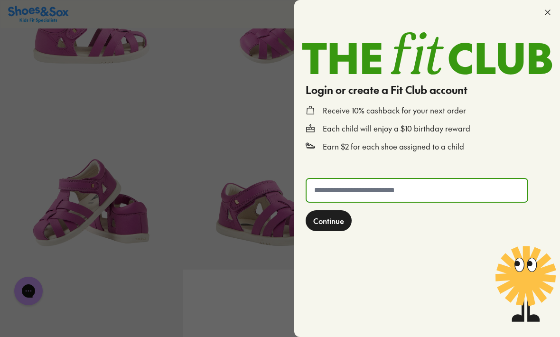
scroll to position [142, 0]
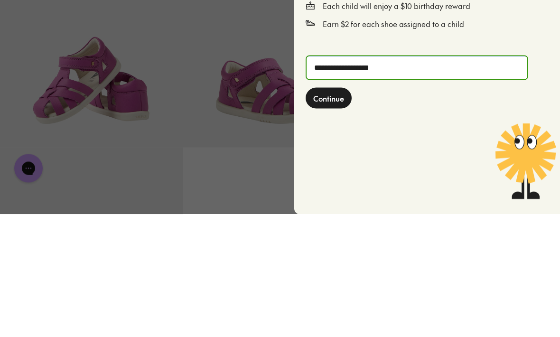
type input "**********"
click at [333, 215] on span "Continue" at bounding box center [328, 220] width 31 height 11
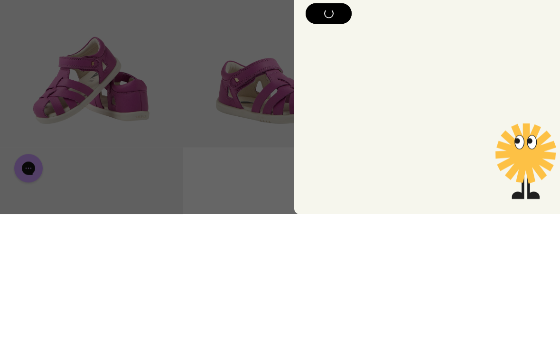
scroll to position [265, 0]
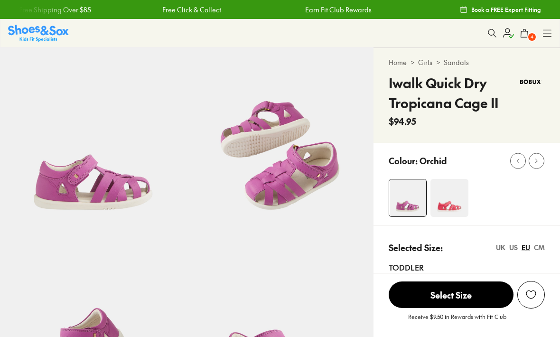
select select "*"
click at [525, 35] on icon at bounding box center [524, 32] width 9 height 9
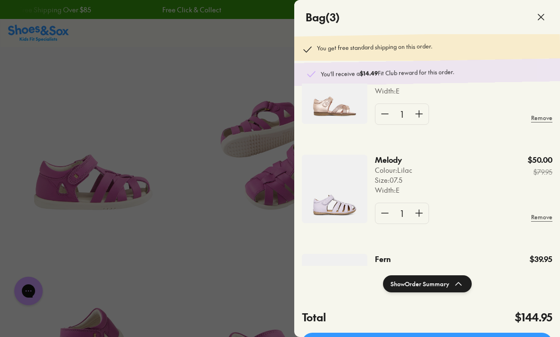
scroll to position [46, 0]
click at [394, 163] on p "Melody" at bounding box center [390, 160] width 30 height 10
click at [342, 200] on img at bounding box center [334, 189] width 65 height 68
click at [391, 163] on p "Melody" at bounding box center [390, 160] width 30 height 10
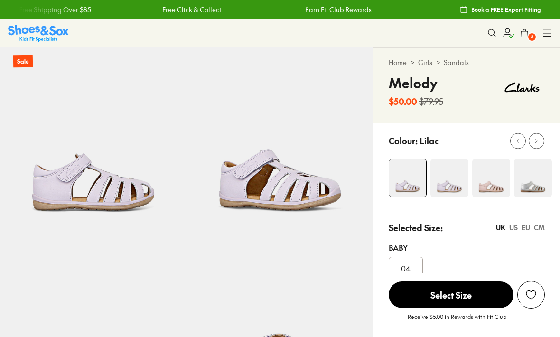
select select "*"
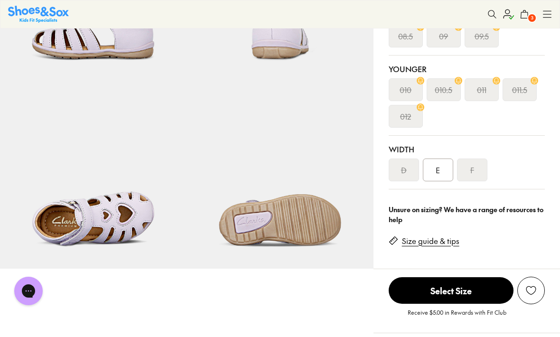
scroll to position [339, 0]
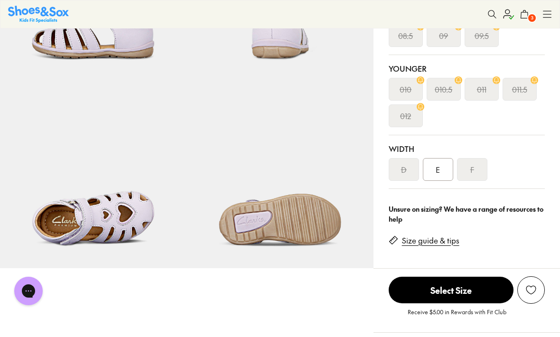
click at [412, 241] on link "Size guide & tips" at bounding box center [430, 240] width 57 height 10
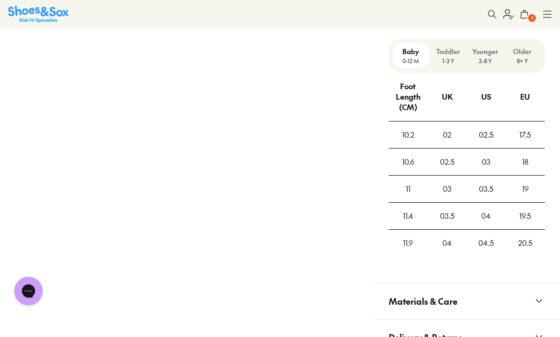
scroll to position [865, 0]
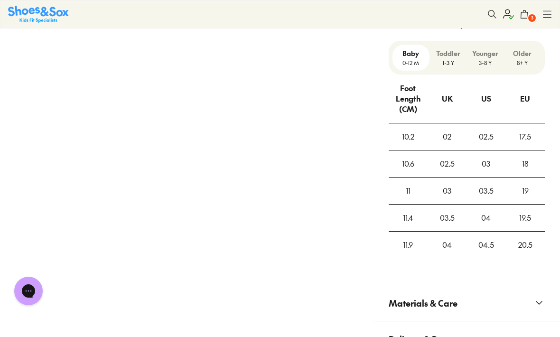
click at [446, 67] on div "Toddler 1-3 Y" at bounding box center [447, 58] width 37 height 26
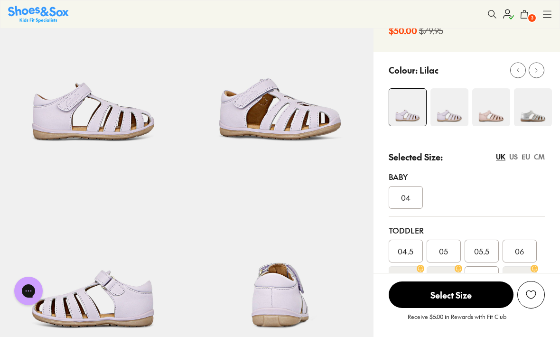
scroll to position [69, 0]
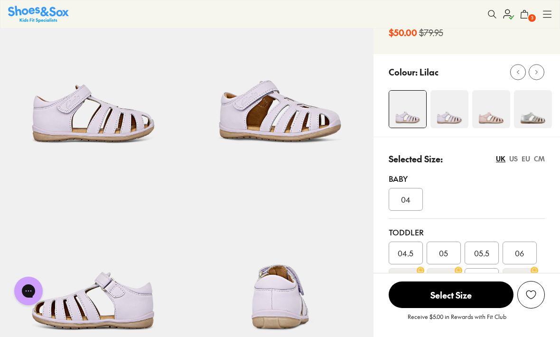
click at [531, 116] on img at bounding box center [533, 109] width 38 height 38
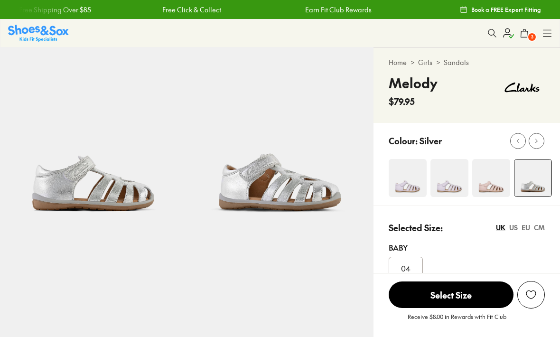
select select "*"
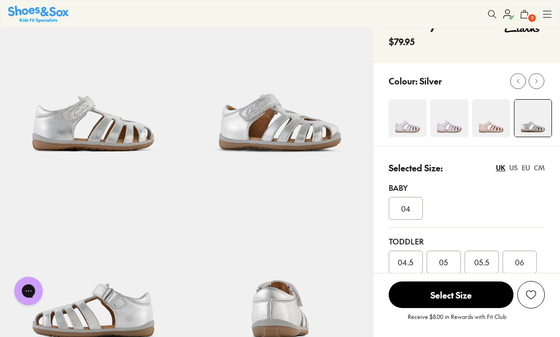
scroll to position [60, 0]
click at [493, 125] on img at bounding box center [491, 118] width 38 height 38
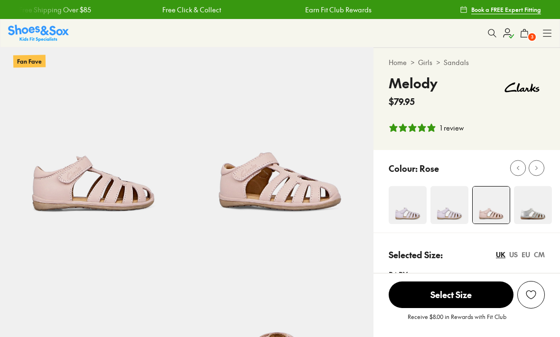
select select "*"
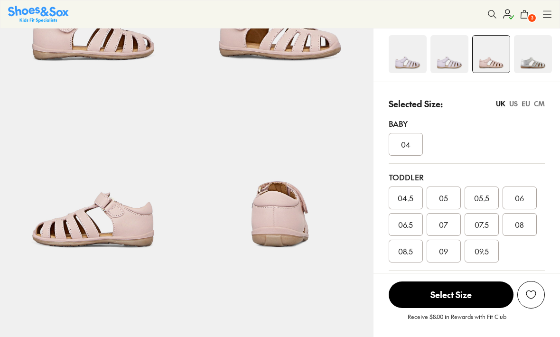
scroll to position [152, 0]
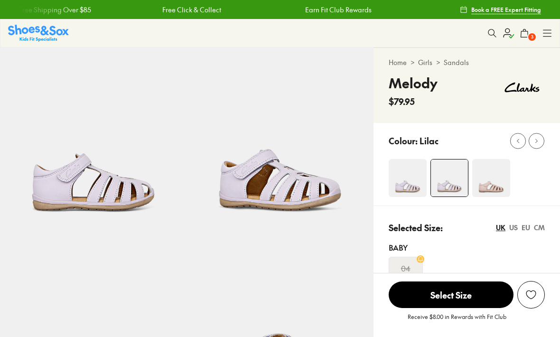
select select "*"
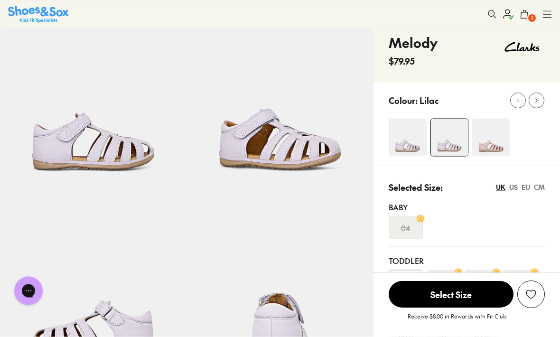
scroll to position [39, 0]
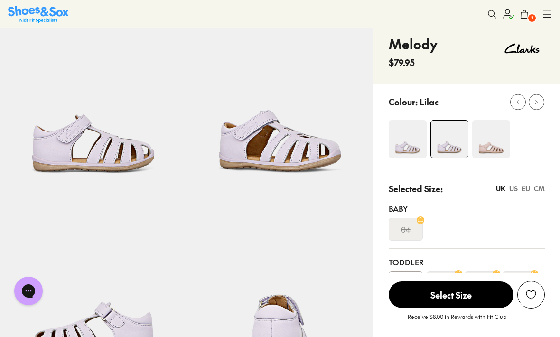
click at [409, 145] on img at bounding box center [408, 139] width 38 height 38
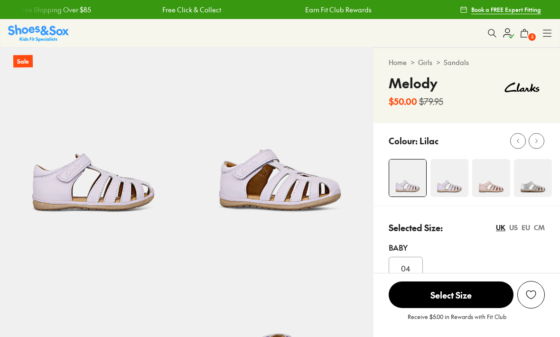
select select "*"
click at [529, 33] on span "3" at bounding box center [531, 36] width 9 height 9
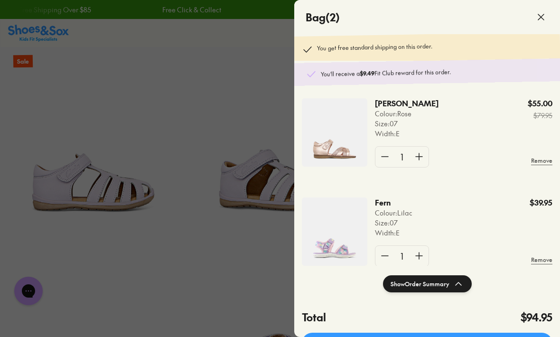
scroll to position [0, 0]
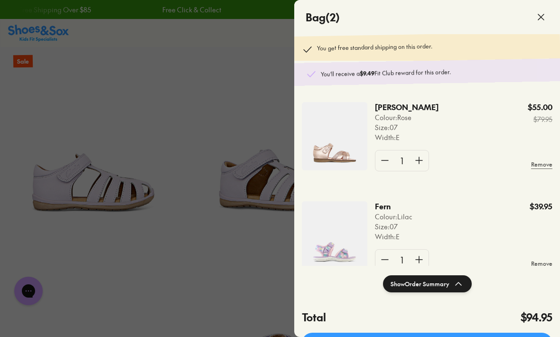
click at [337, 143] on img at bounding box center [334, 136] width 65 height 68
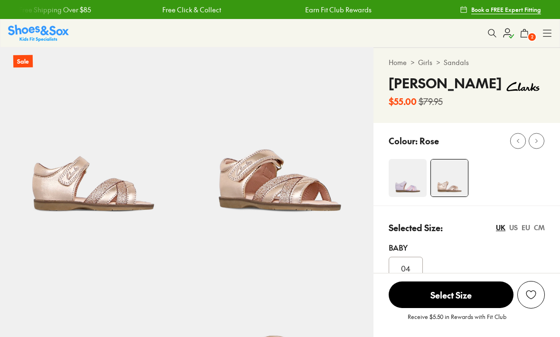
select select "*"
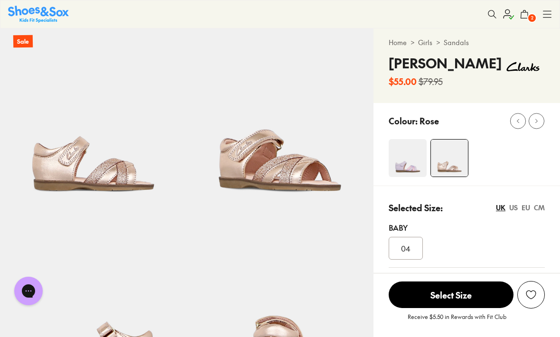
scroll to position [21, 0]
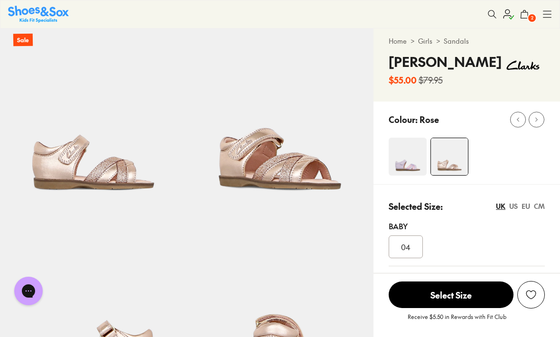
click at [408, 162] on img at bounding box center [408, 157] width 38 height 38
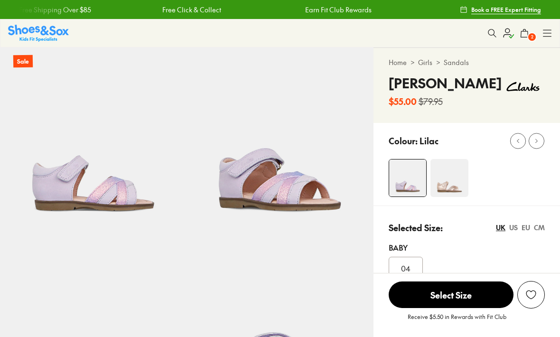
select select "*"
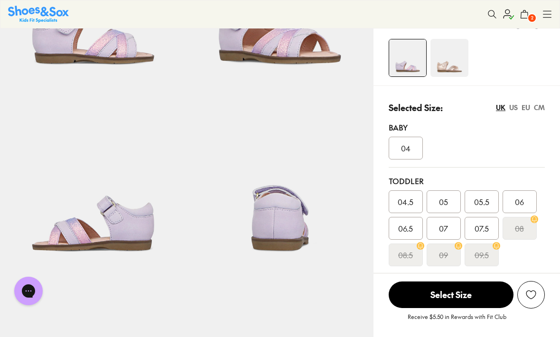
scroll to position [139, 0]
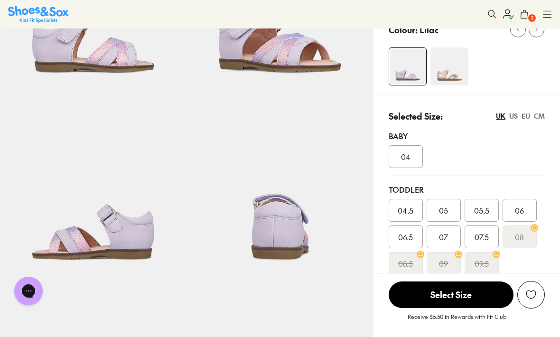
click at [451, 74] on img at bounding box center [449, 66] width 38 height 38
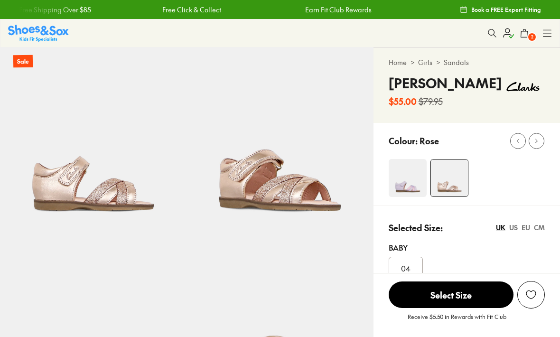
select select "*"
click at [529, 36] on span "2" at bounding box center [531, 36] width 9 height 9
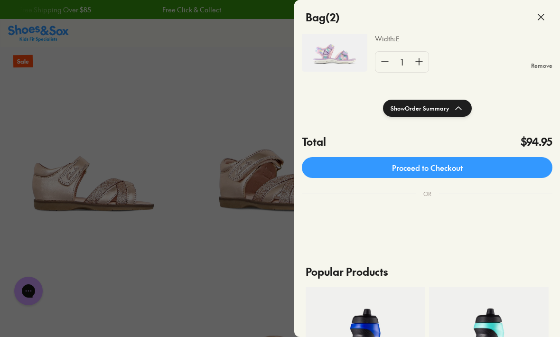
scroll to position [185, 0]
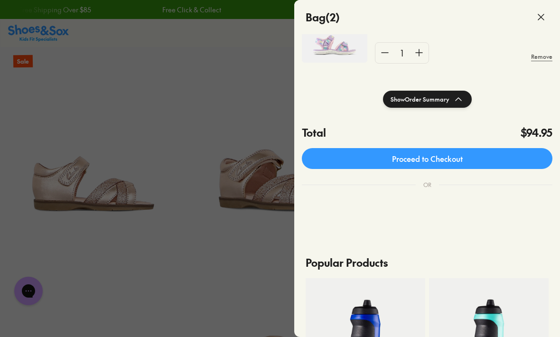
click at [451, 161] on link "Proceed to Checkout" at bounding box center [427, 158] width 251 height 21
